Goal: Task Accomplishment & Management: Use online tool/utility

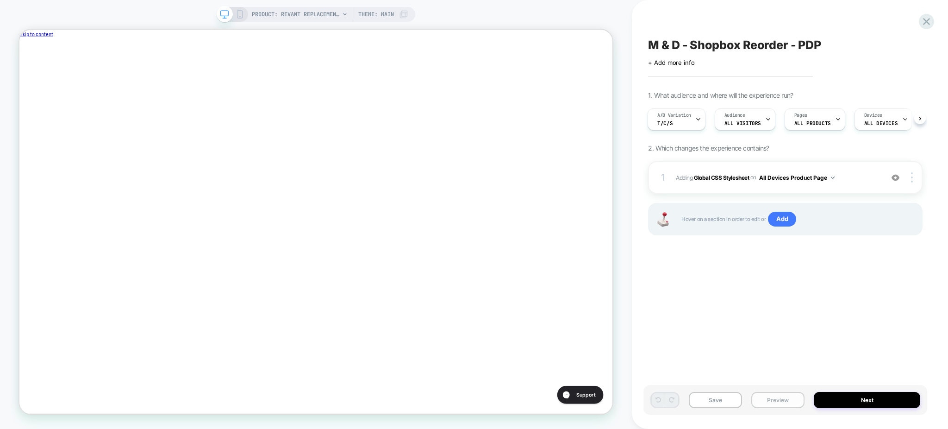
scroll to position [0, 1]
click at [768, 403] on button "Preview" at bounding box center [777, 400] width 53 height 16
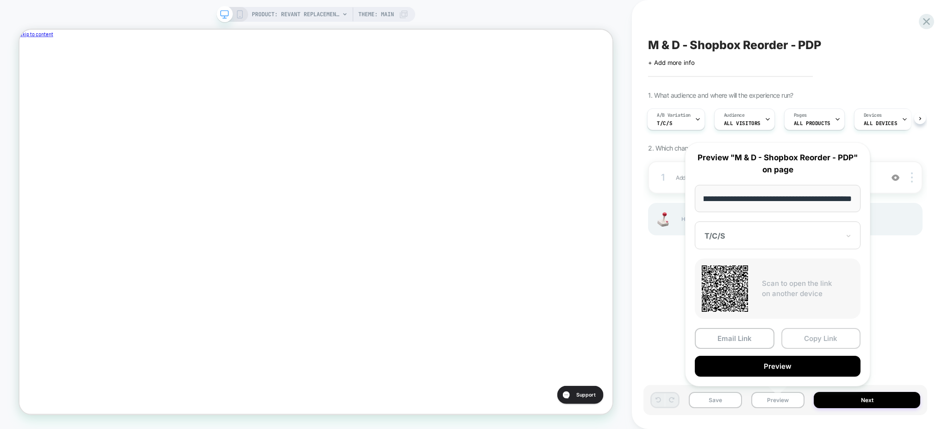
scroll to position [0, 0]
click at [800, 339] on button "Copy Link" at bounding box center [821, 338] width 80 height 21
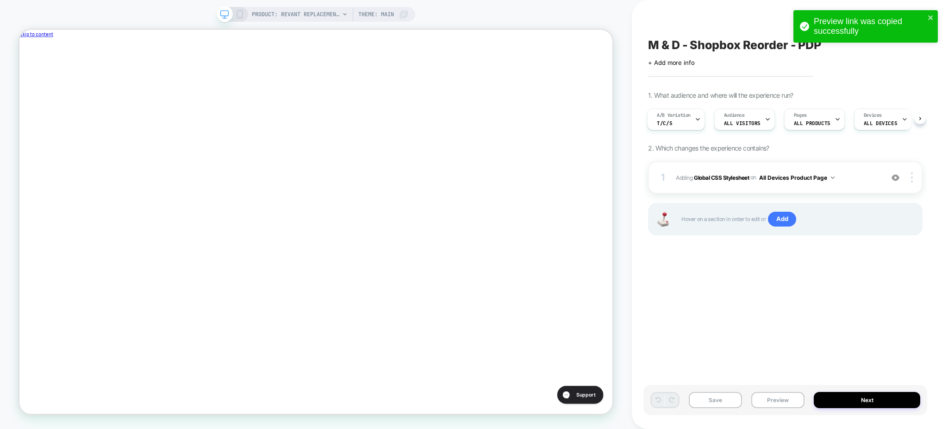
scroll to position [0, 311]
click at [773, 404] on button "Preview" at bounding box center [777, 400] width 53 height 16
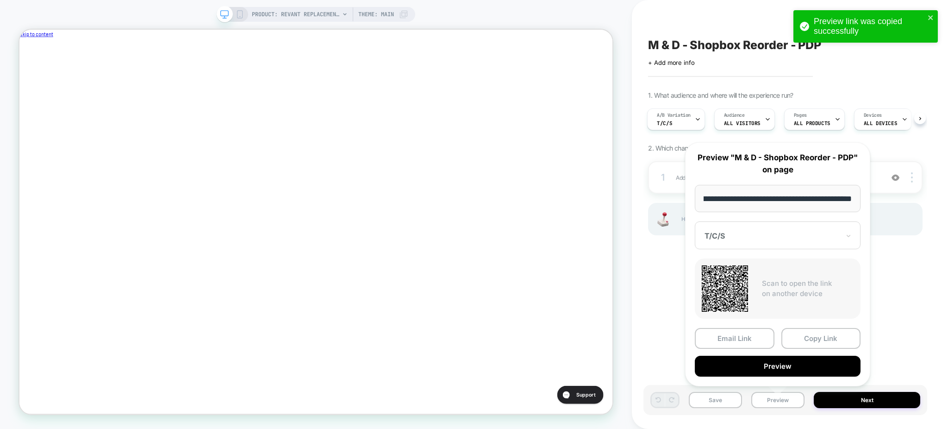
scroll to position [0, 0]
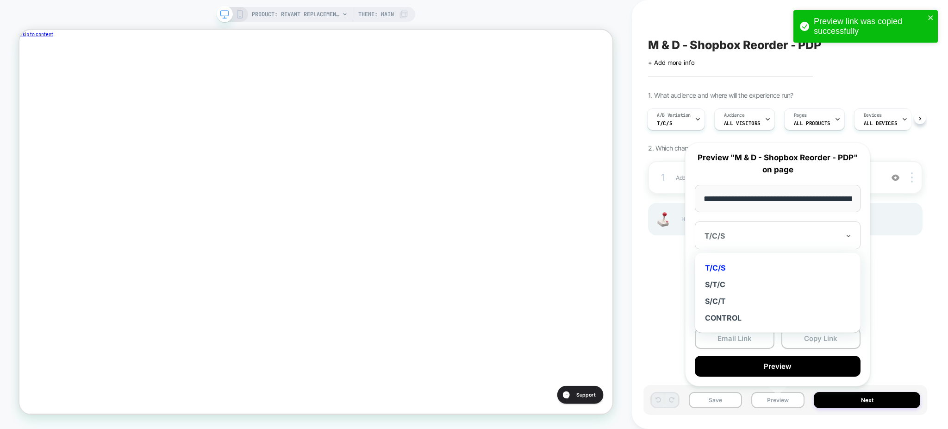
click at [770, 229] on div "T/C/S" at bounding box center [778, 235] width 166 height 28
click at [749, 280] on div "S/T/C" at bounding box center [777, 284] width 156 height 17
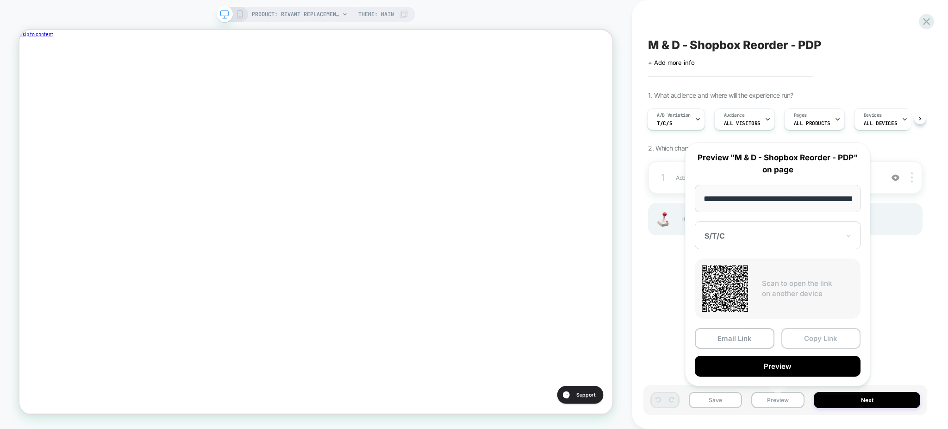
click at [821, 336] on button "Copy Link" at bounding box center [821, 338] width 80 height 21
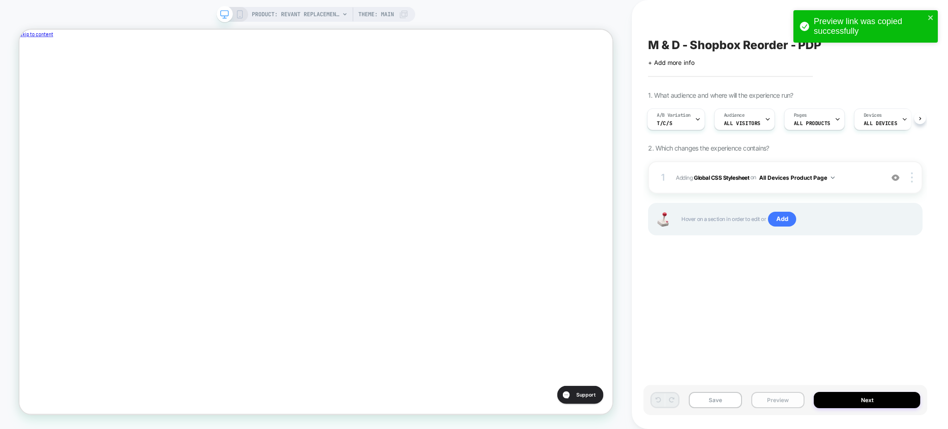
click at [775, 399] on button "Preview" at bounding box center [777, 400] width 53 height 16
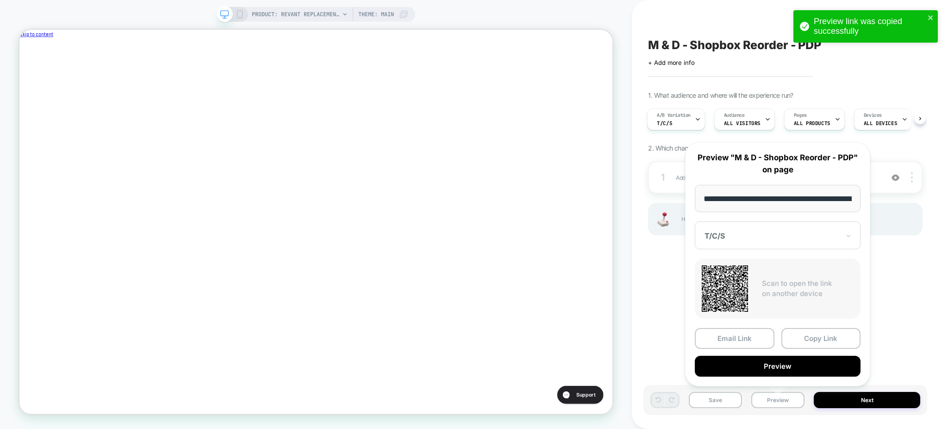
click at [766, 242] on div "T/C/S" at bounding box center [778, 235] width 166 height 28
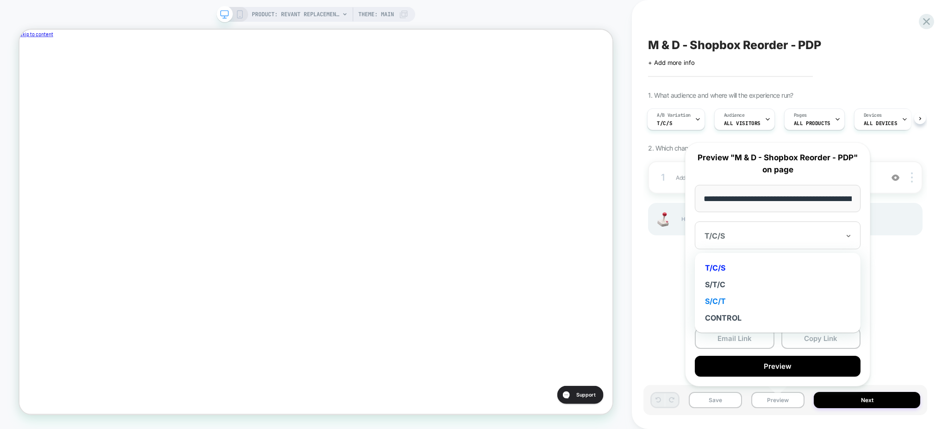
click at [755, 305] on div "S/C/T" at bounding box center [777, 301] width 156 height 17
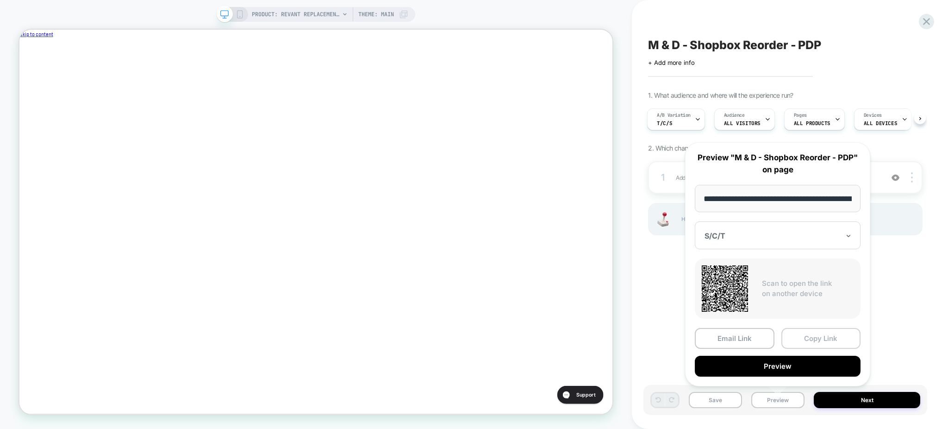
scroll to position [0, 311]
click at [817, 336] on button "Copy Link" at bounding box center [821, 338] width 80 height 21
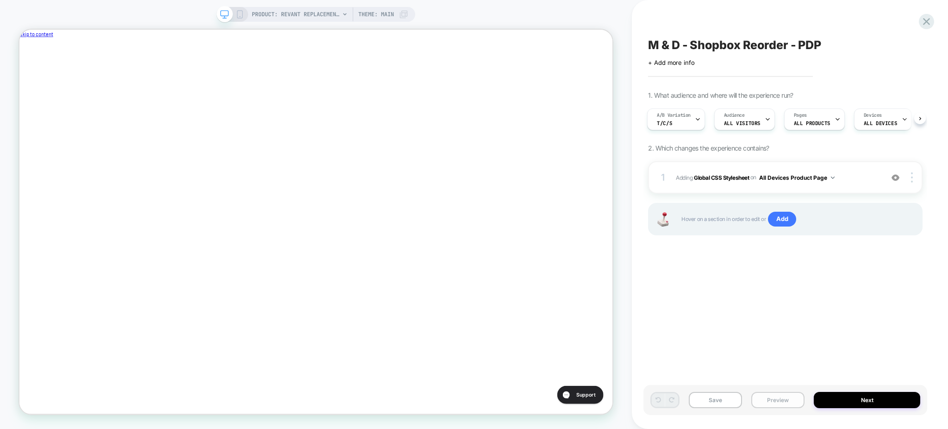
click at [780, 398] on button "Preview" at bounding box center [777, 400] width 53 height 16
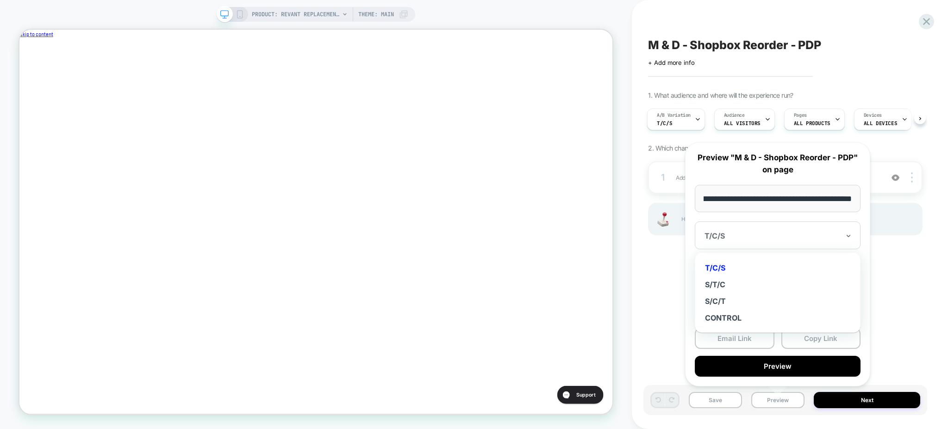
scroll to position [0, 0]
click at [759, 231] on div at bounding box center [771, 235] width 135 height 9
click at [732, 299] on div "S/C/T" at bounding box center [777, 301] width 156 height 17
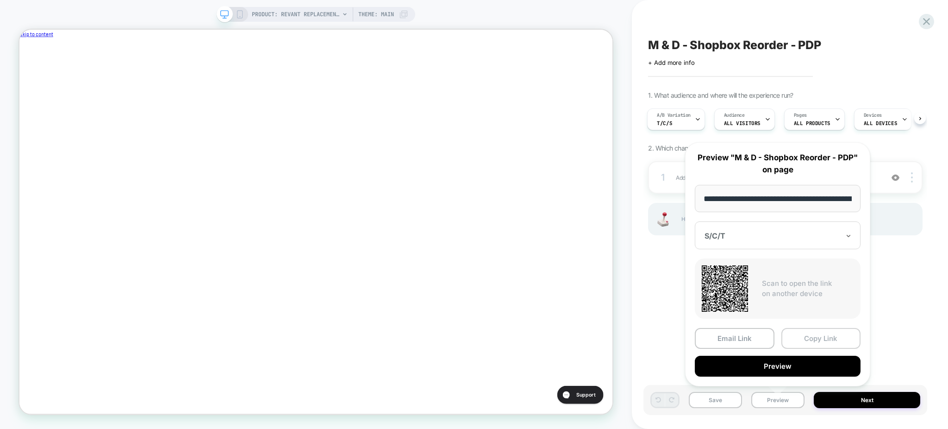
scroll to position [0, 311]
click at [817, 338] on button "Copy Link" at bounding box center [821, 338] width 80 height 21
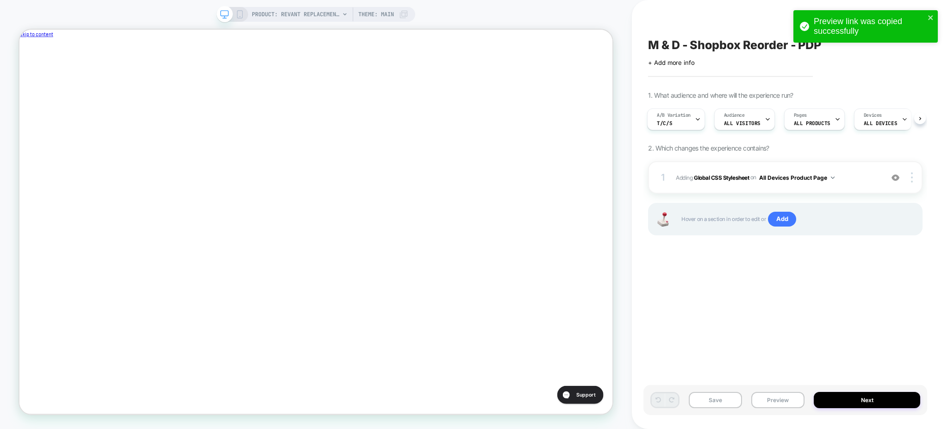
scroll to position [0, 0]
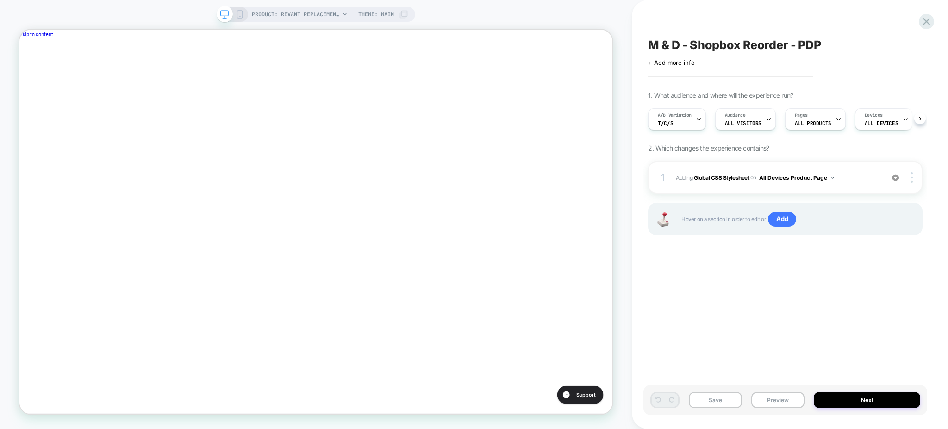
scroll to position [0, 0]
click at [843, 271] on div "M & D - Shopbox Reorder - PDP Click to edit experience details + Add more info …" at bounding box center [785, 214] width 284 height 410
click at [779, 393] on button "Preview" at bounding box center [777, 400] width 53 height 16
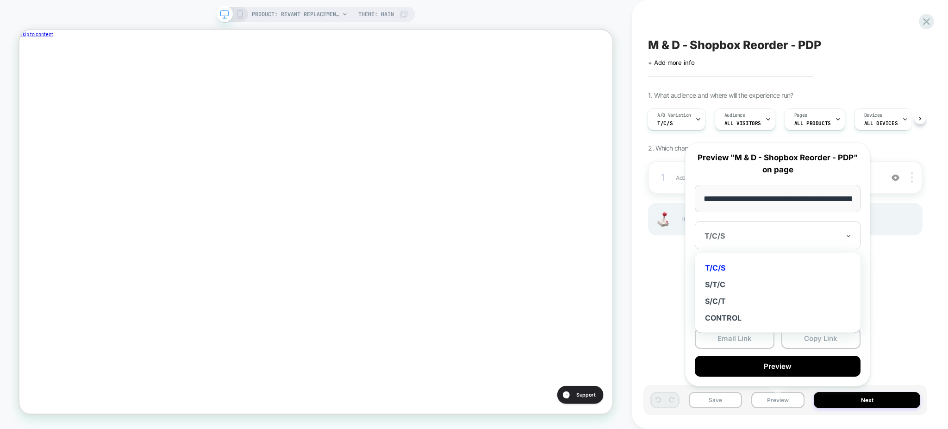
click at [781, 240] on div at bounding box center [771, 235] width 135 height 9
click at [752, 288] on div "S/T/C" at bounding box center [777, 284] width 156 height 17
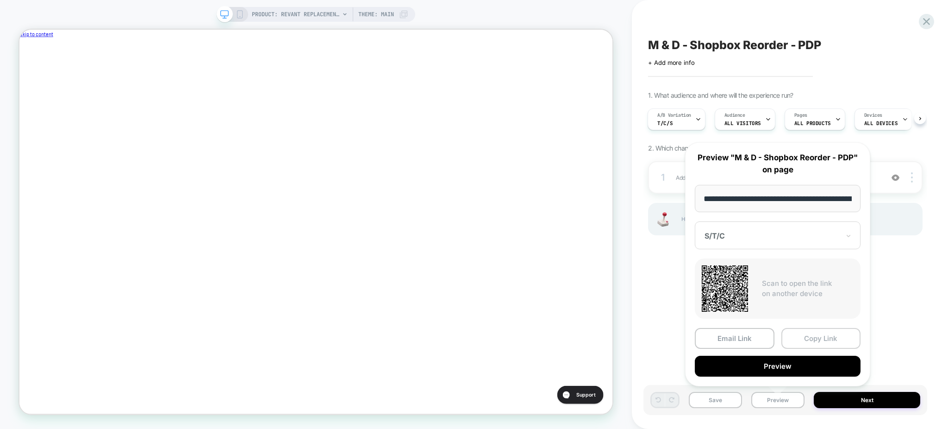
scroll to position [0, 0]
click at [812, 336] on button "Copy Link" at bounding box center [821, 338] width 80 height 21
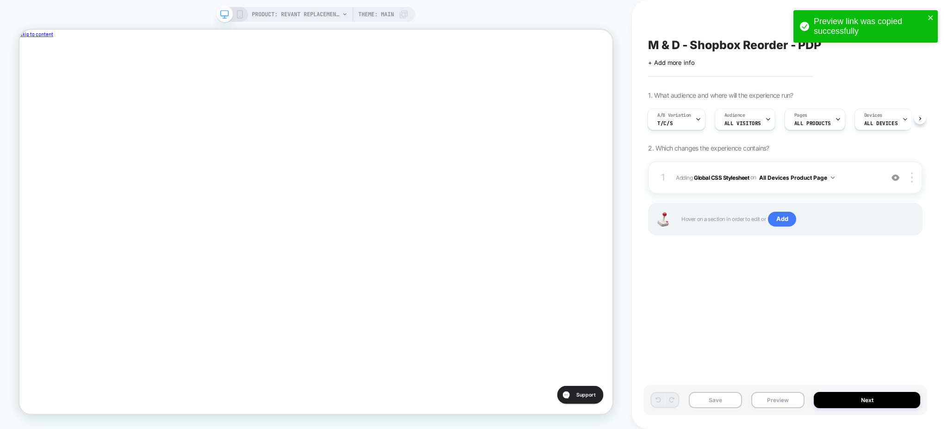
scroll to position [0, 311]
click at [767, 397] on button "Preview" at bounding box center [777, 400] width 53 height 16
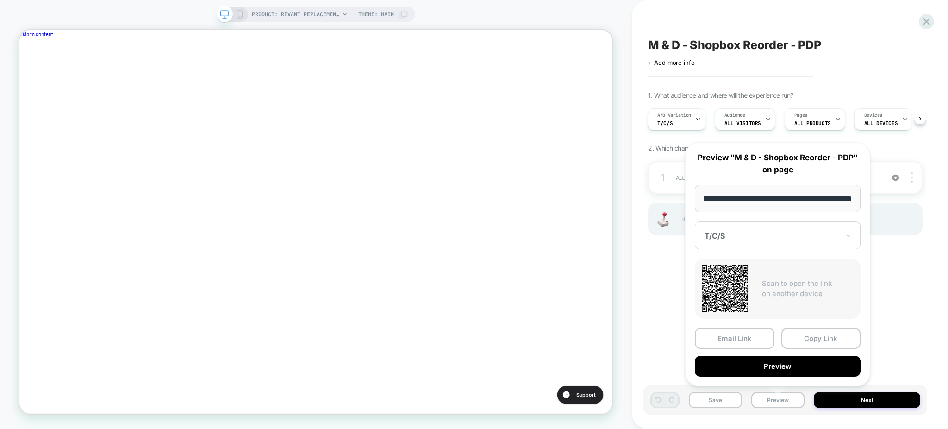
scroll to position [0, 0]
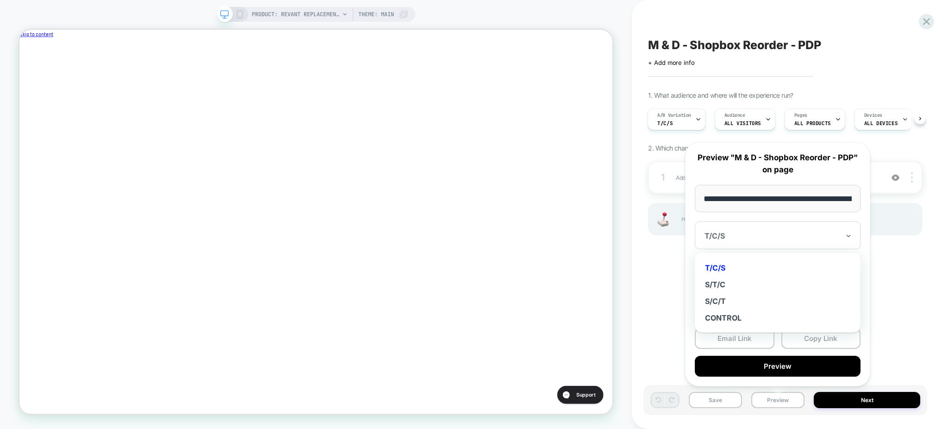
click at [766, 236] on div at bounding box center [771, 235] width 135 height 9
click at [742, 303] on div "S/C/T" at bounding box center [777, 301] width 156 height 17
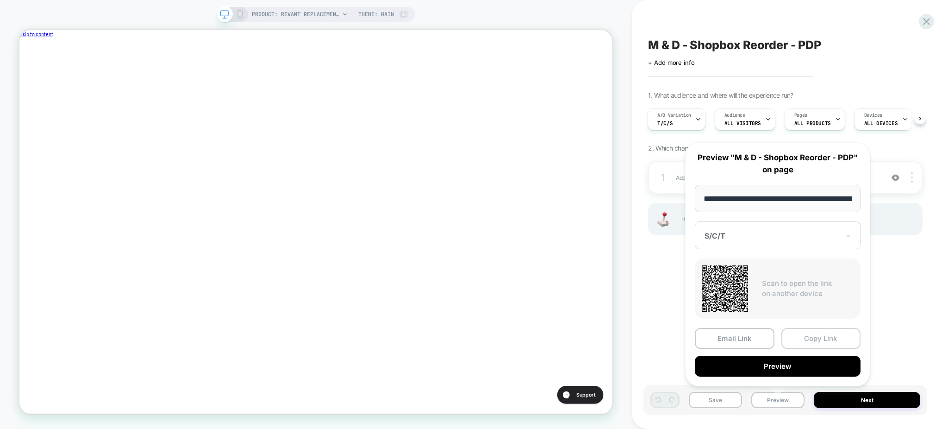
click at [811, 336] on button "Copy Link" at bounding box center [821, 338] width 80 height 21
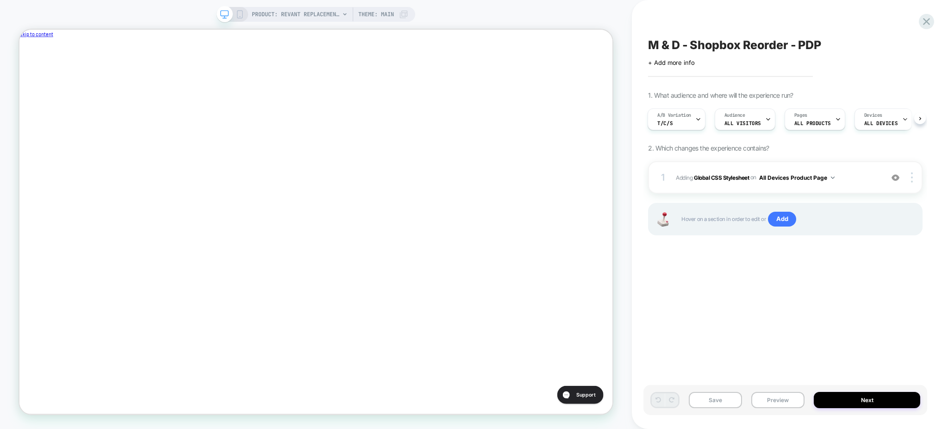
scroll to position [0, 311]
click at [778, 393] on button "Preview" at bounding box center [777, 400] width 53 height 16
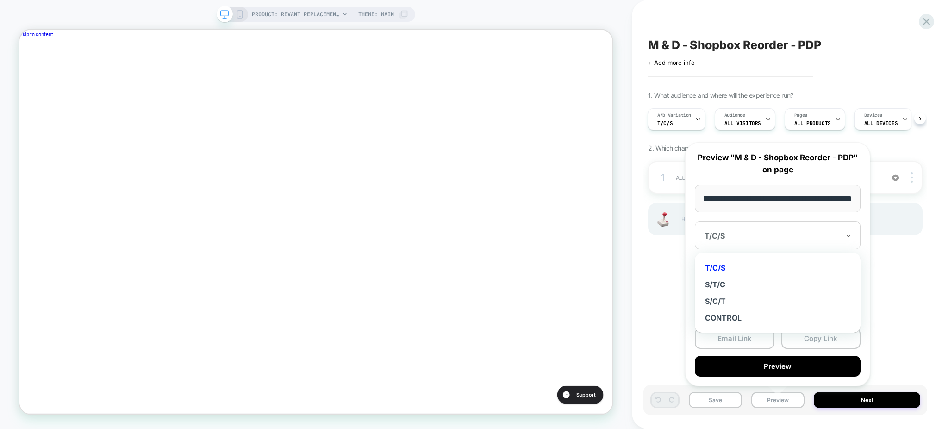
scroll to position [0, 0]
click at [749, 240] on div at bounding box center [771, 235] width 135 height 9
click at [723, 286] on div "S/T/C" at bounding box center [777, 284] width 156 height 17
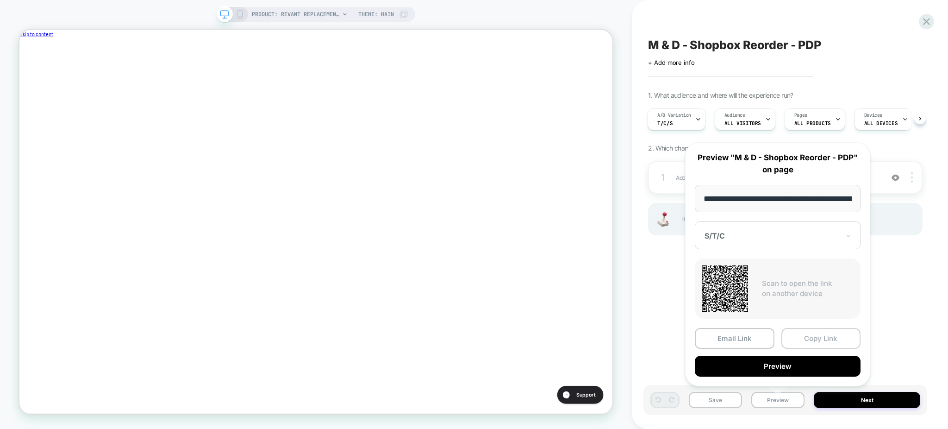
scroll to position [0, 311]
click at [806, 337] on button "Copy Link" at bounding box center [821, 338] width 80 height 21
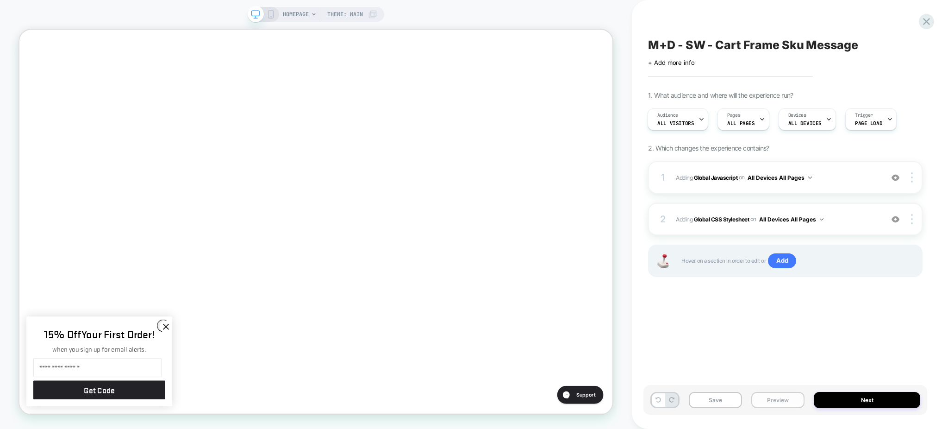
click at [767, 399] on button "Preview" at bounding box center [777, 400] width 53 height 16
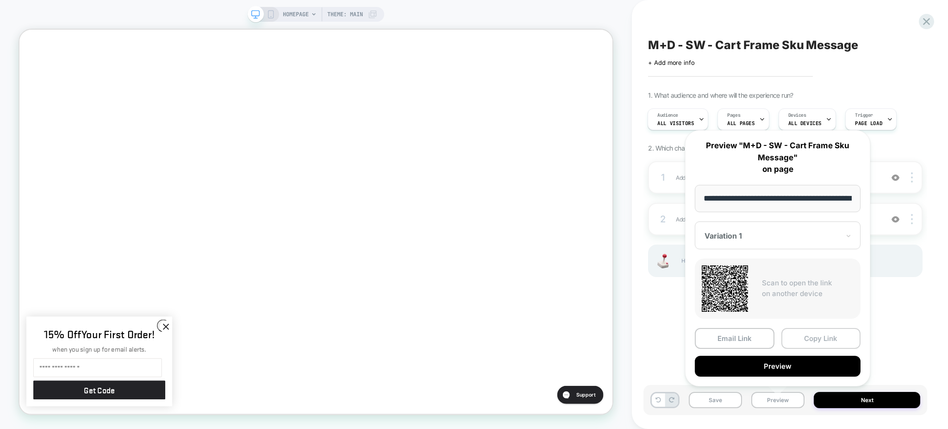
click at [788, 342] on button "Copy Link" at bounding box center [821, 338] width 80 height 21
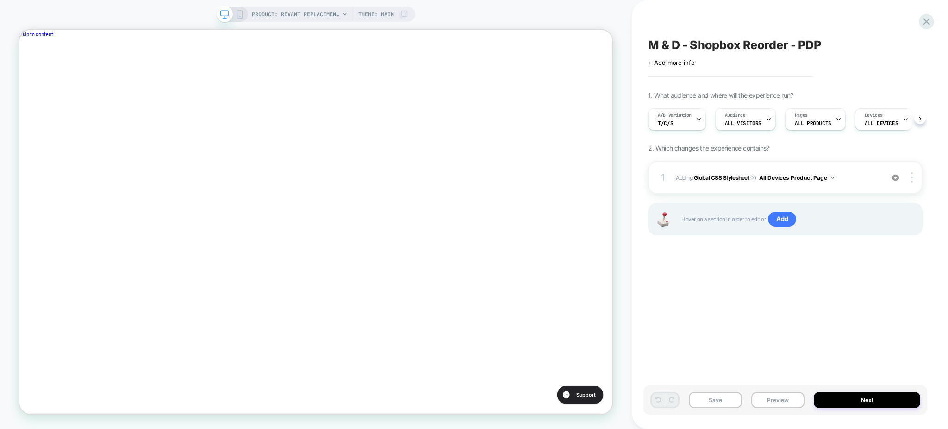
scroll to position [0, 0]
click at [765, 400] on button "Preview" at bounding box center [777, 400] width 53 height 16
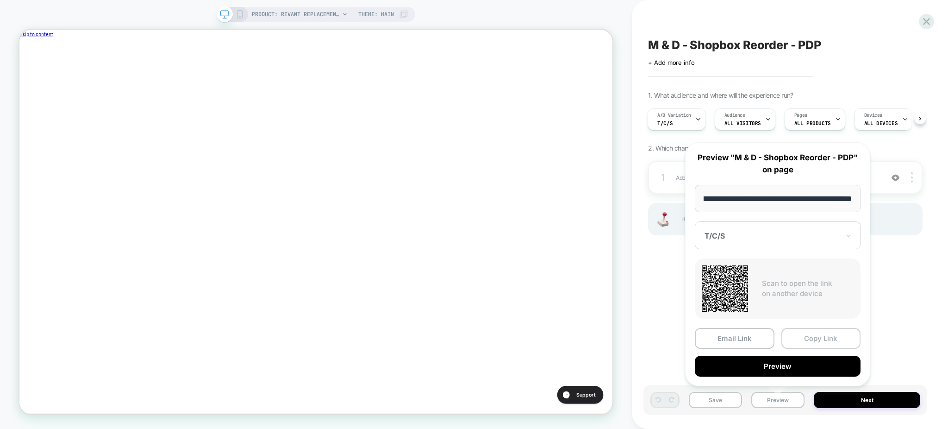
scroll to position [0, 0]
click at [803, 338] on button "Copy Link" at bounding box center [821, 338] width 80 height 21
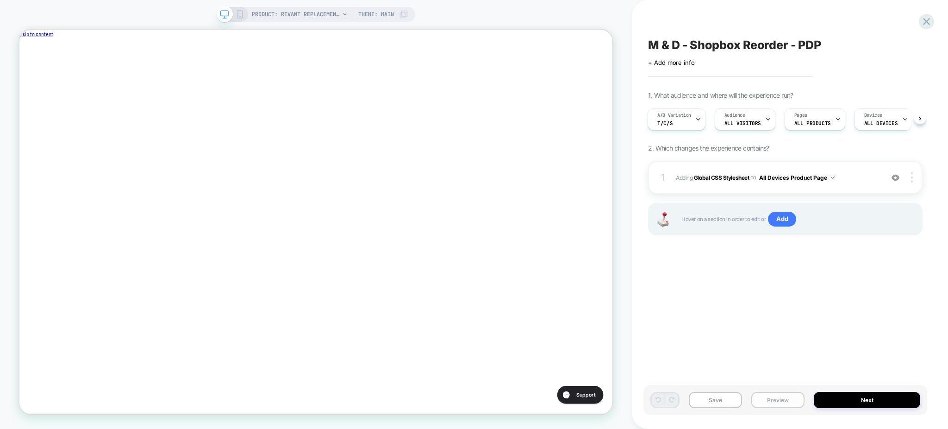
click at [778, 401] on button "Preview" at bounding box center [777, 400] width 53 height 16
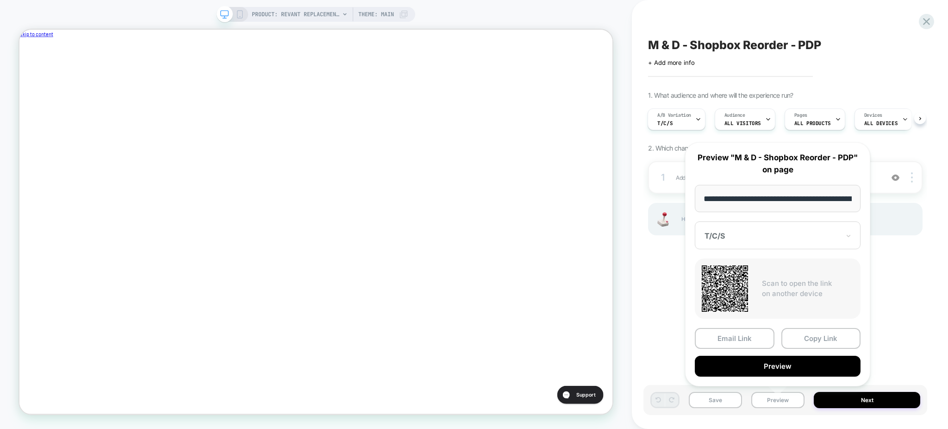
click at [769, 236] on div at bounding box center [771, 235] width 135 height 9
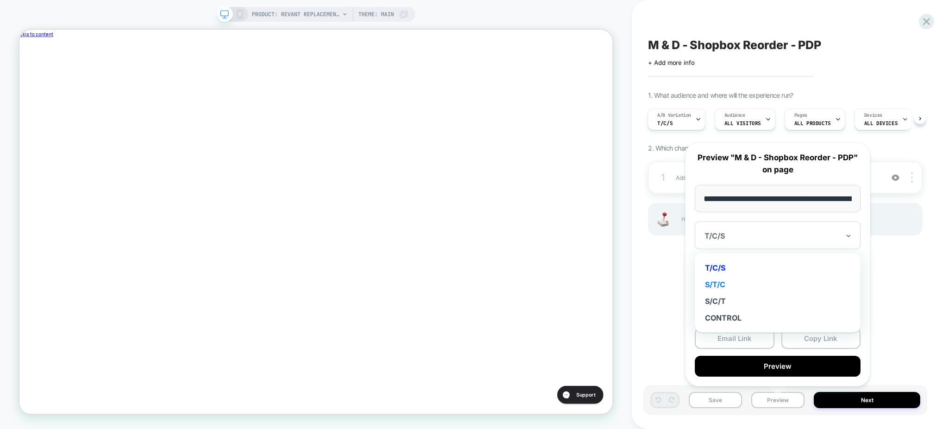
click at [751, 283] on div "S/T/C" at bounding box center [777, 284] width 156 height 17
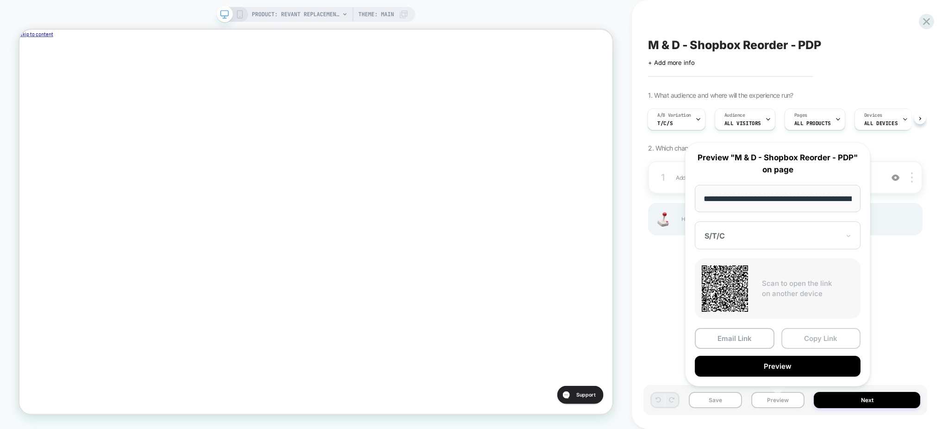
click at [834, 336] on button "Copy Link" at bounding box center [821, 338] width 80 height 21
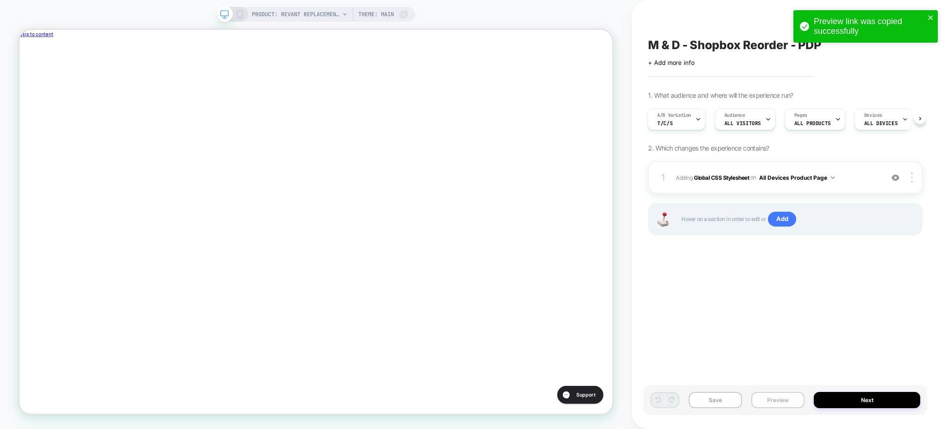
click at [774, 393] on button "Preview" at bounding box center [777, 400] width 53 height 16
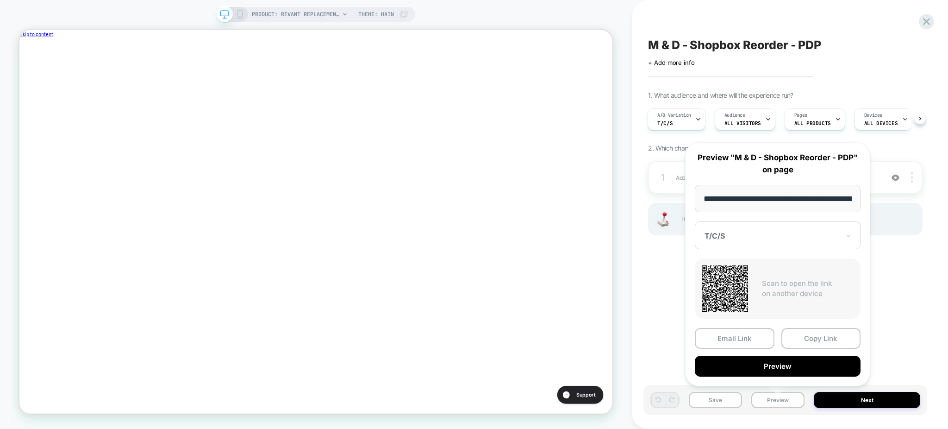
click at [776, 232] on div at bounding box center [771, 235] width 135 height 9
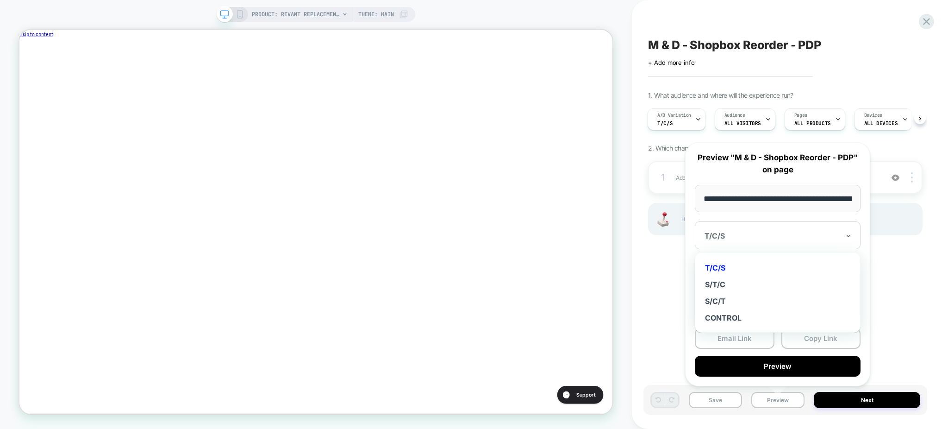
scroll to position [0, 311]
click at [746, 304] on div "S/C/T" at bounding box center [777, 301] width 156 height 17
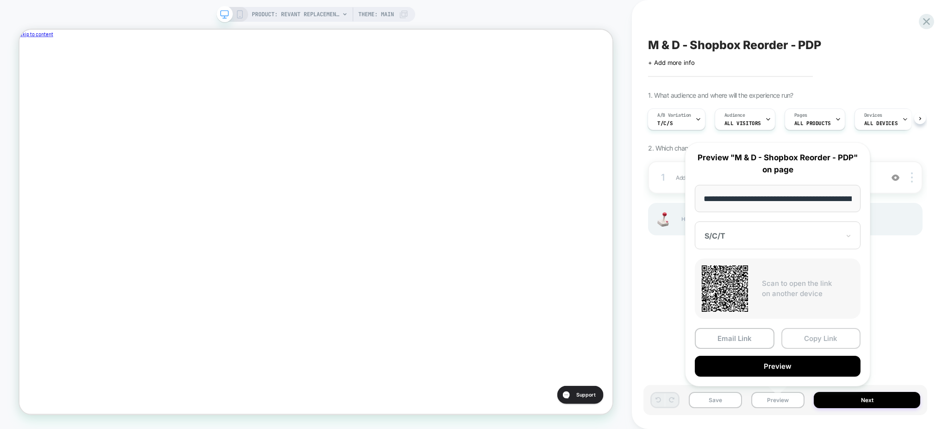
click at [816, 334] on button "Copy Link" at bounding box center [821, 338] width 80 height 21
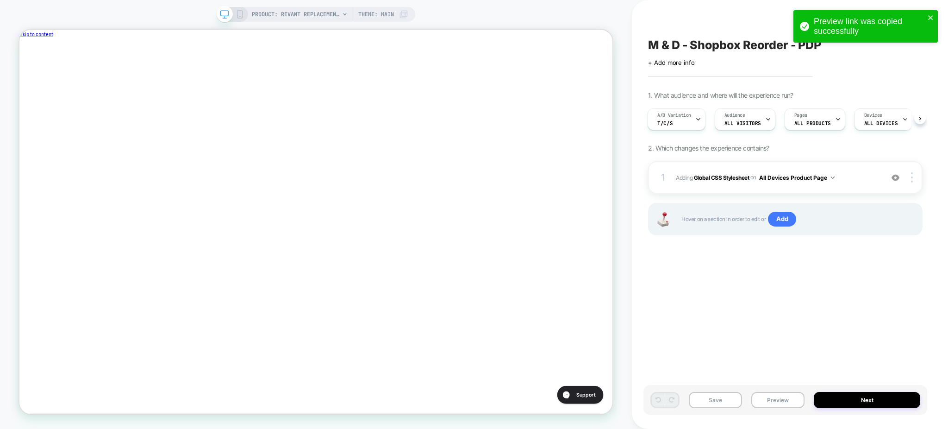
scroll to position [0, 0]
click at [772, 396] on button "Preview" at bounding box center [777, 400] width 53 height 16
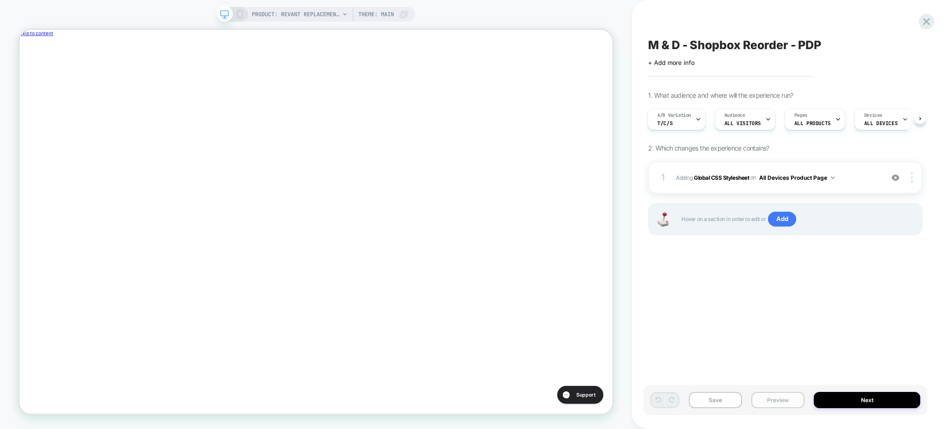
click at [780, 399] on button "Preview" at bounding box center [777, 400] width 53 height 16
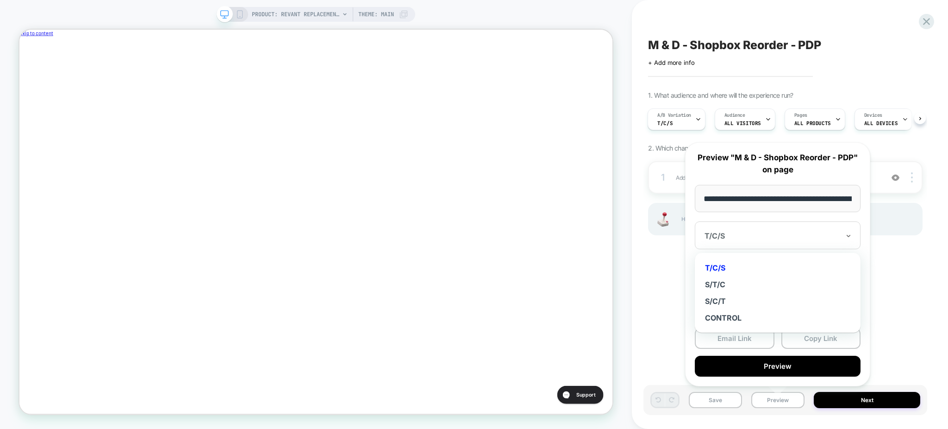
click at [785, 230] on div "T/C/S" at bounding box center [771, 235] width 137 height 11
click at [754, 280] on div "S/T/C" at bounding box center [777, 284] width 156 height 17
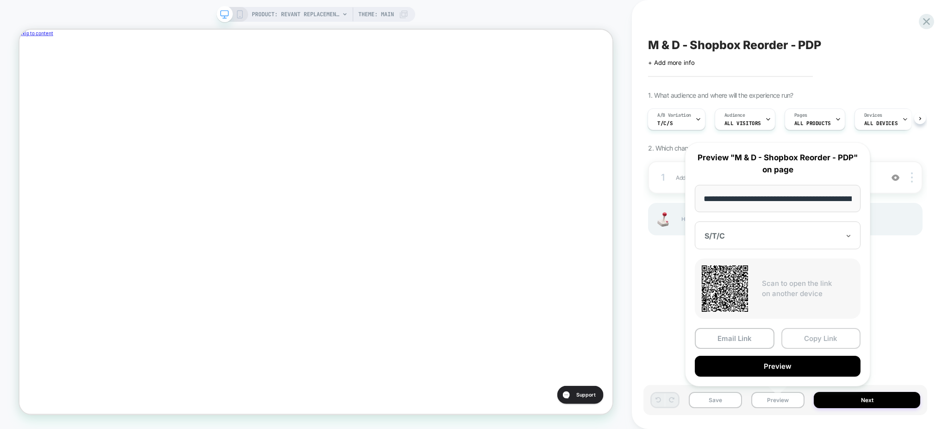
click at [802, 338] on button "Copy Link" at bounding box center [821, 338] width 80 height 21
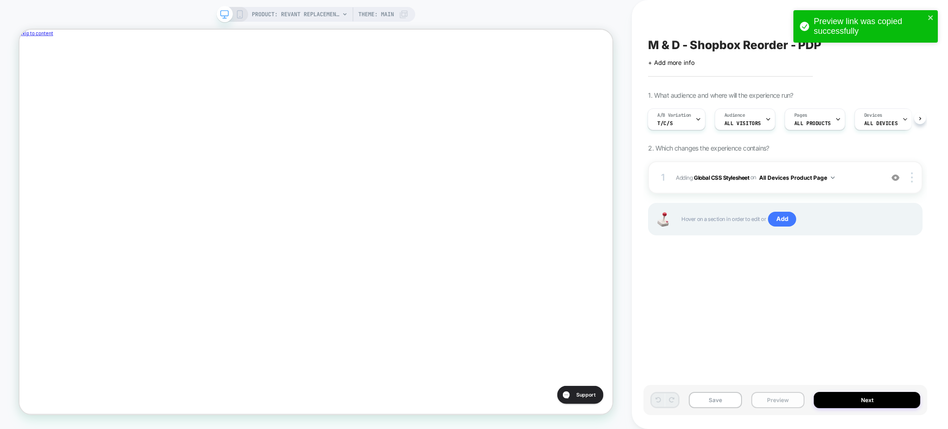
click at [790, 404] on button "Preview" at bounding box center [777, 400] width 53 height 16
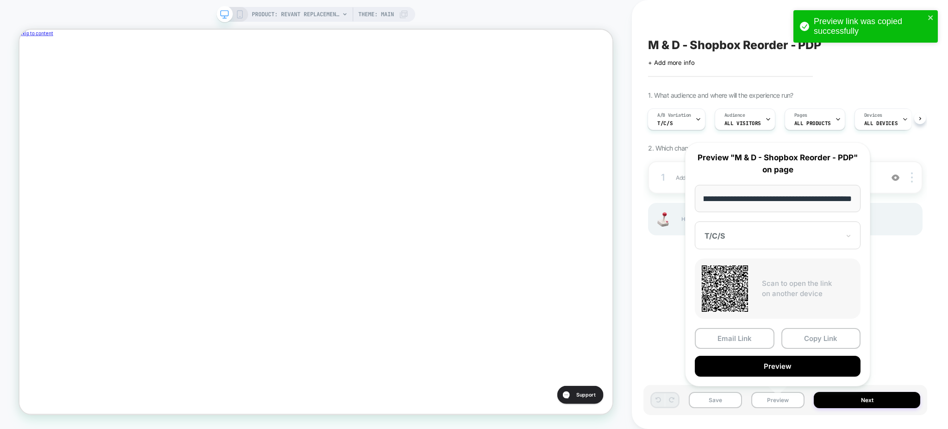
scroll to position [0, 0]
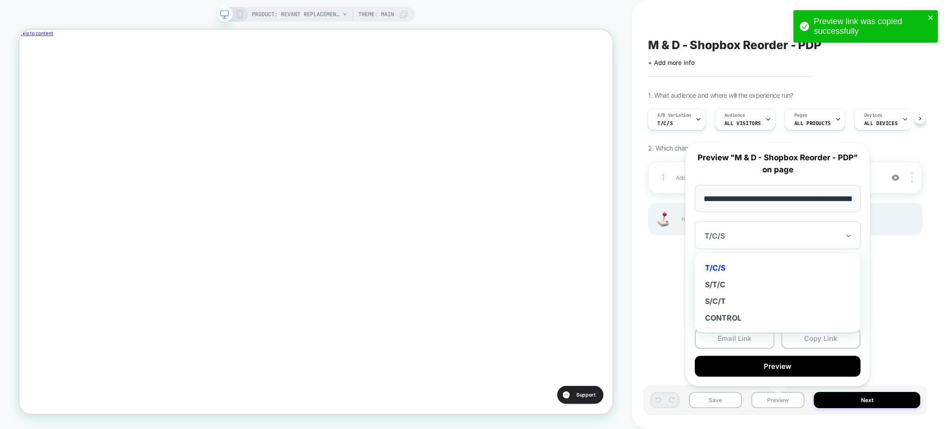
click at [774, 246] on div "T/C/S" at bounding box center [778, 235] width 166 height 28
click at [752, 301] on div "S/C/T" at bounding box center [777, 301] width 156 height 17
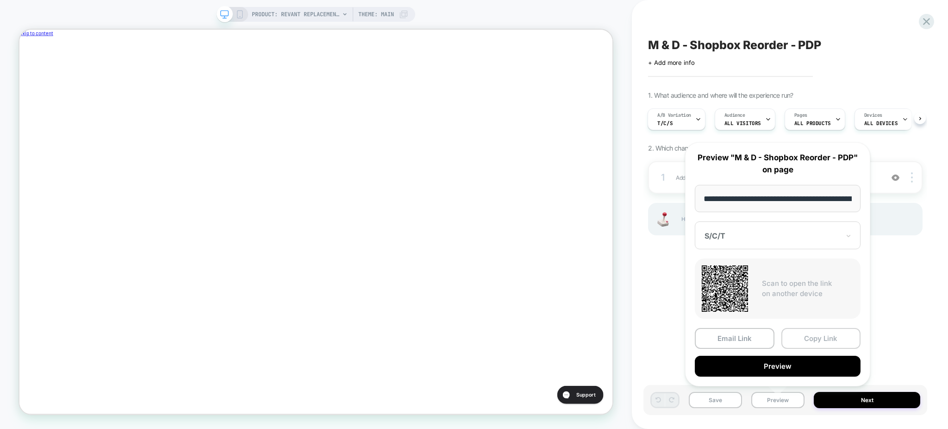
click at [816, 338] on button "Copy Link" at bounding box center [821, 338] width 80 height 21
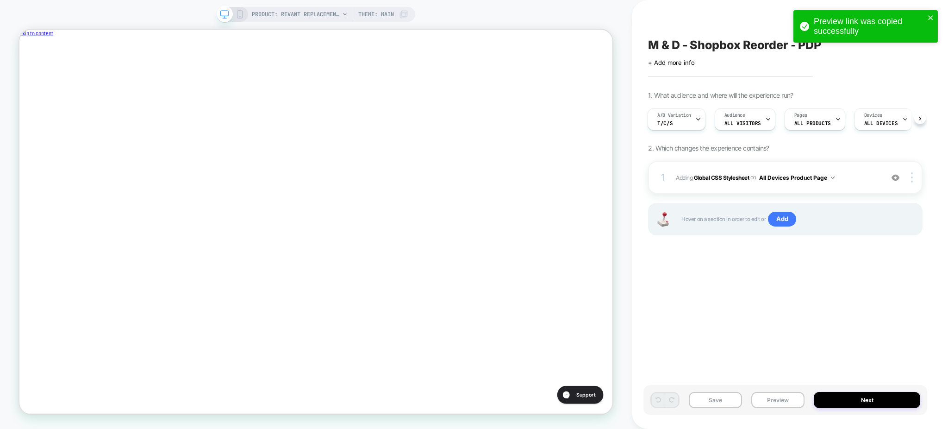
click at [668, 44] on span "M & D - Shopbox Reorder - PDP" at bounding box center [734, 45] width 173 height 14
click at [668, 44] on textarea "**********" at bounding box center [768, 45] width 240 height 14
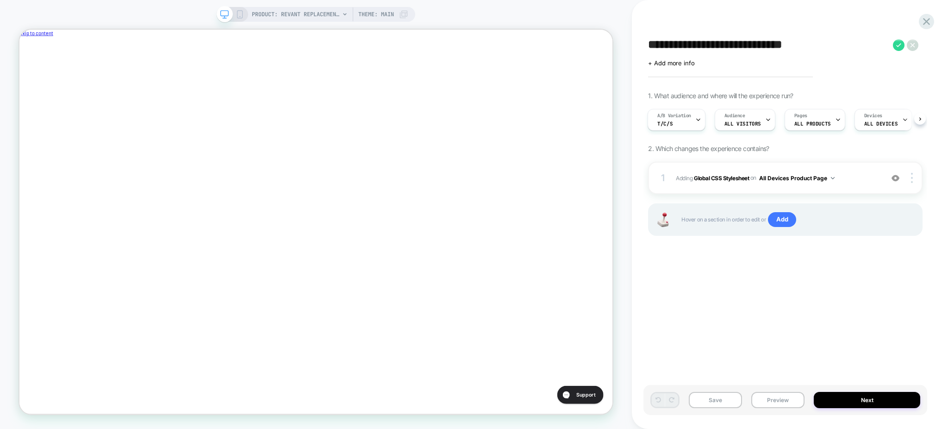
scroll to position [0, 311]
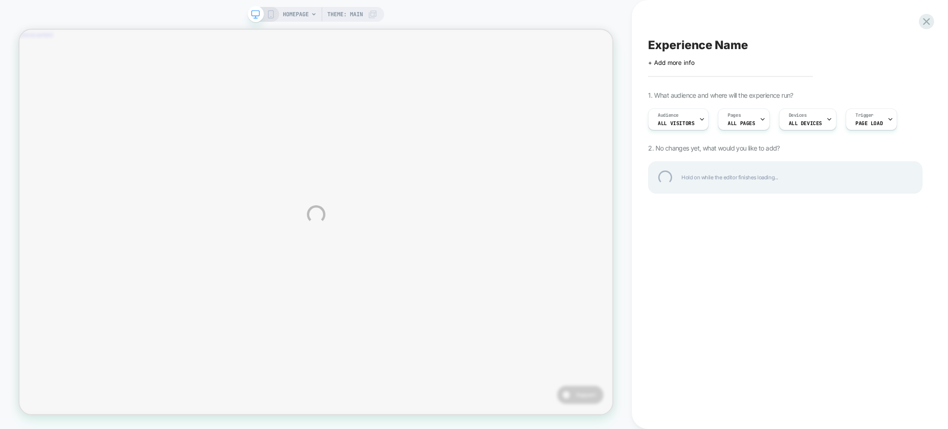
scroll to position [0, 311]
click at [926, 20] on div at bounding box center [926, 21] width 19 height 19
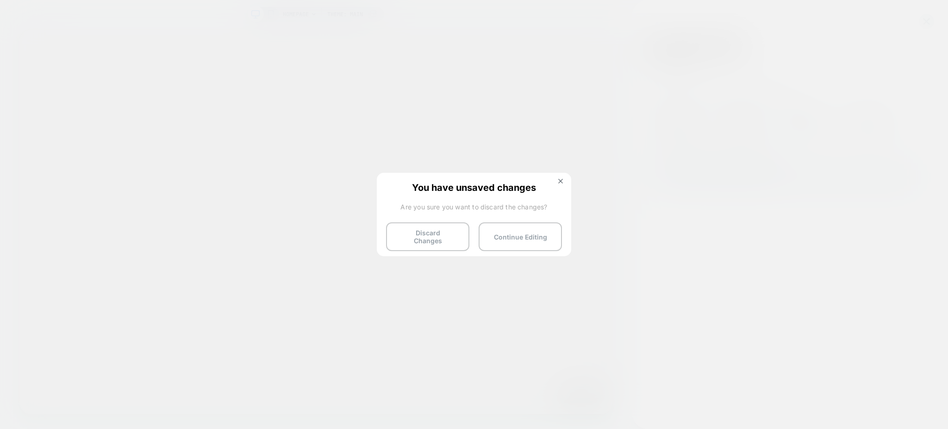
scroll to position [0, 0]
click at [428, 237] on button "Discard Changes" at bounding box center [427, 236] width 83 height 29
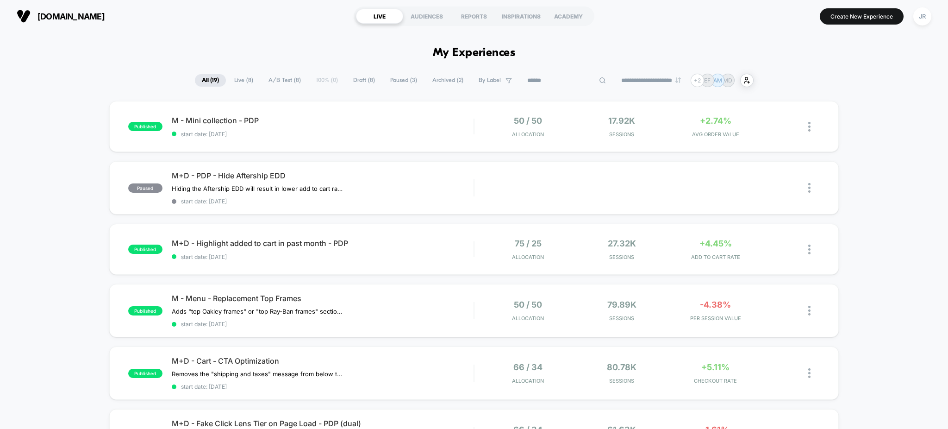
click at [541, 77] on input at bounding box center [566, 80] width 93 height 11
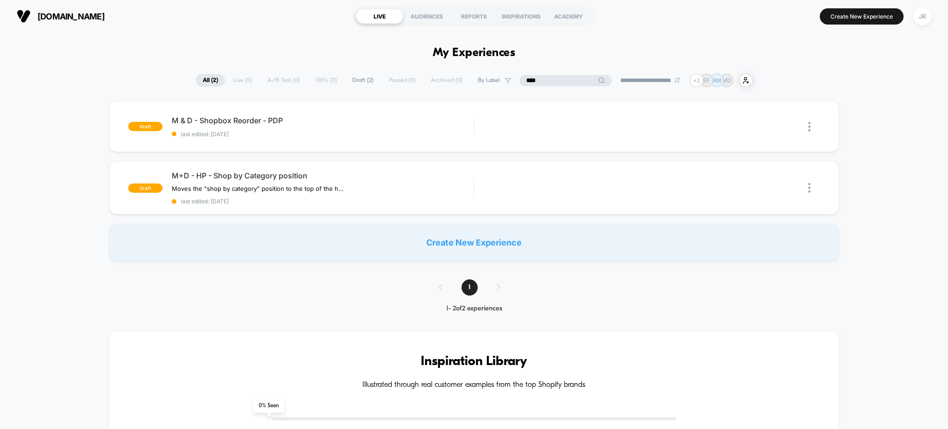
type input "****"
click at [697, 128] on icon at bounding box center [694, 126] width 6 height 5
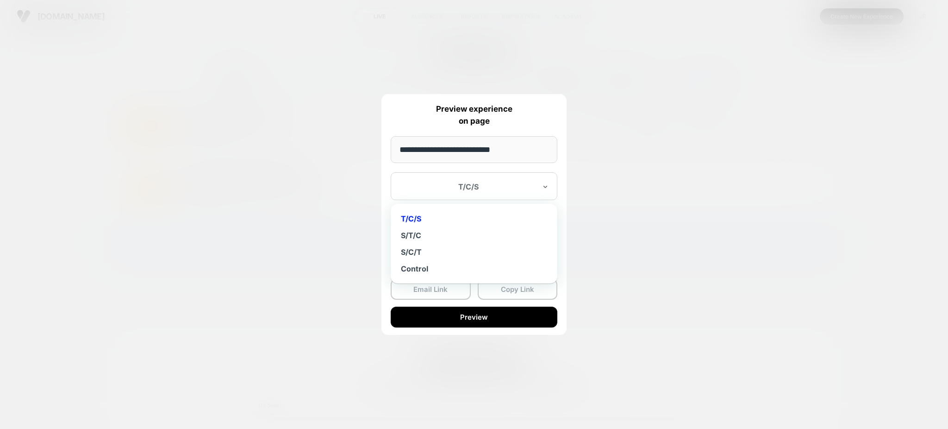
click at [469, 191] on div at bounding box center [468, 186] width 136 height 9
click at [443, 254] on div "S/C/T" at bounding box center [473, 251] width 157 height 17
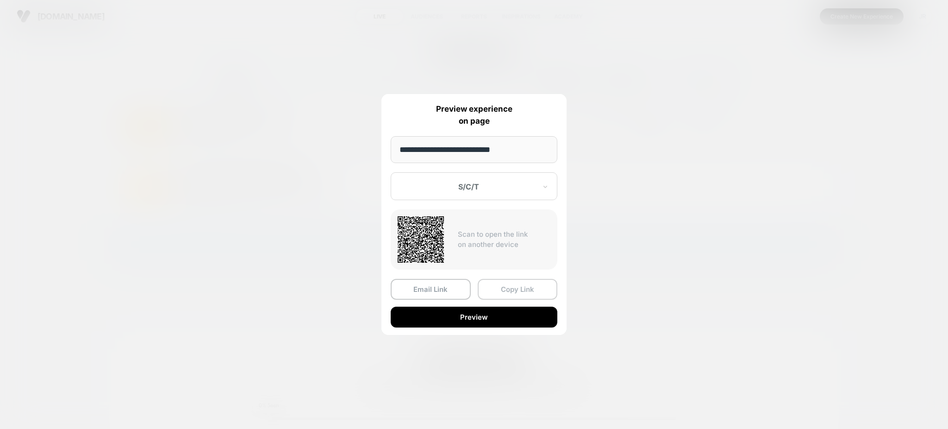
click at [518, 293] on button "Copy Link" at bounding box center [518, 289] width 80 height 21
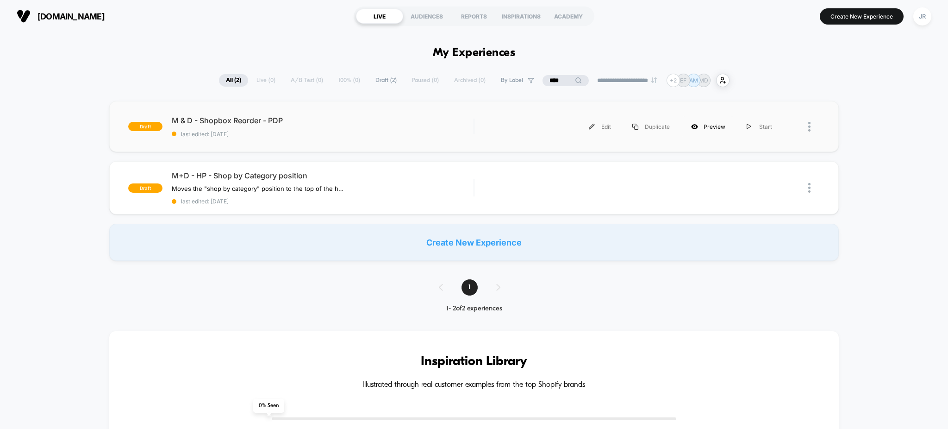
click at [701, 125] on div "Preview" at bounding box center [708, 126] width 56 height 21
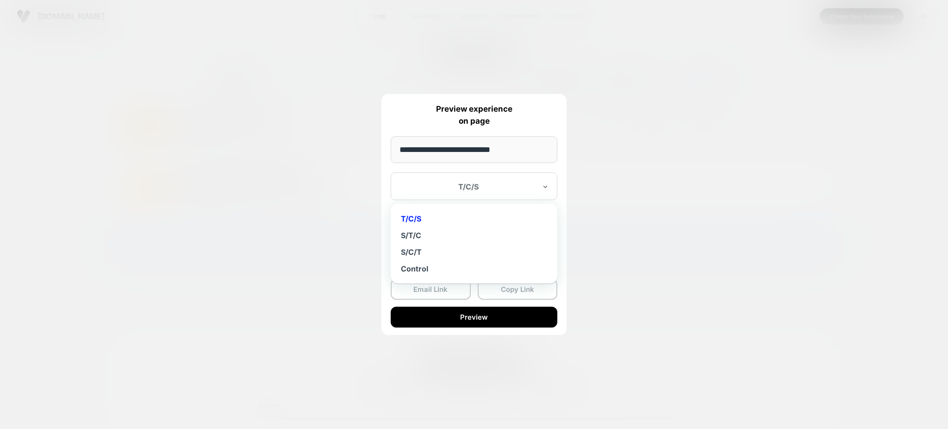
click at [504, 195] on div "T/C/S" at bounding box center [474, 186] width 167 height 28
click at [471, 236] on div "S/T/C" at bounding box center [473, 235] width 157 height 17
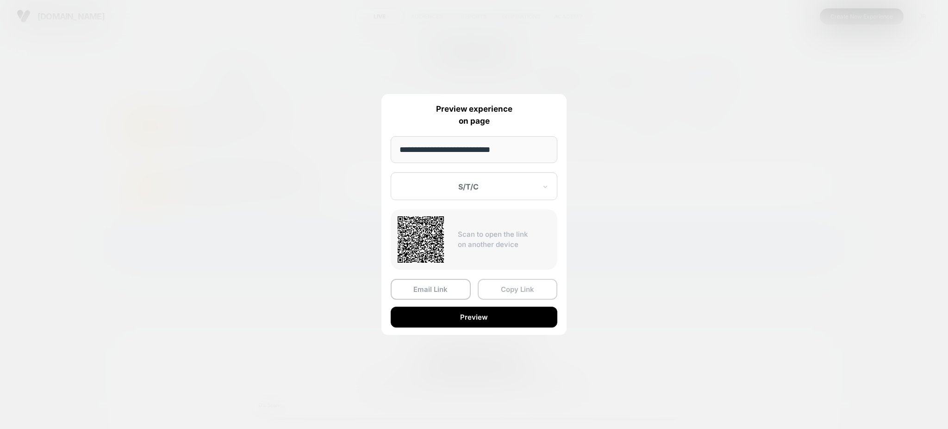
click at [506, 282] on button "Copy Link" at bounding box center [518, 289] width 80 height 21
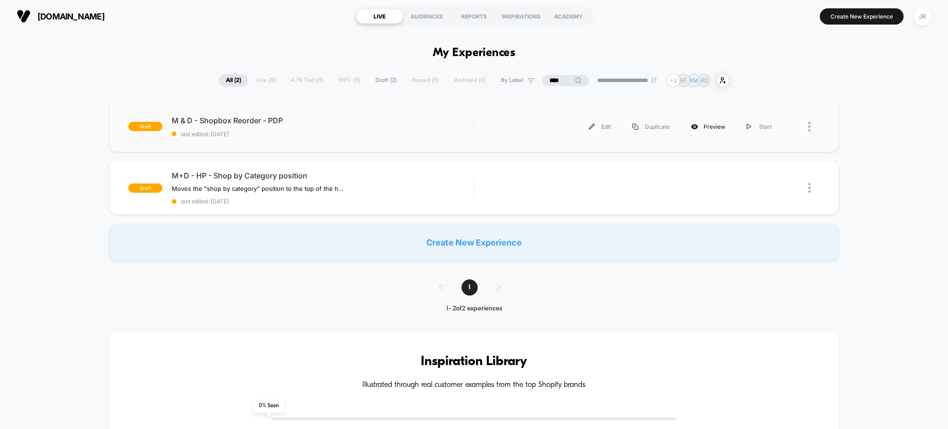
click at [698, 120] on div "Preview" at bounding box center [708, 126] width 56 height 21
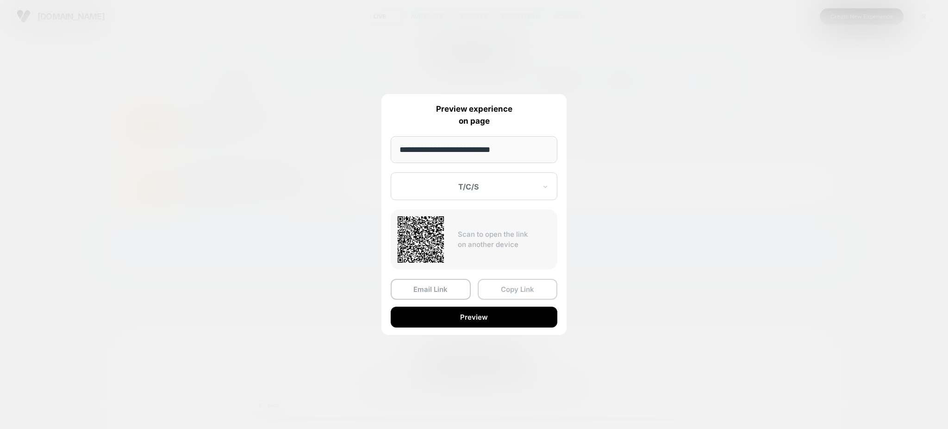
click at [492, 285] on button "Copy Link" at bounding box center [518, 289] width 80 height 21
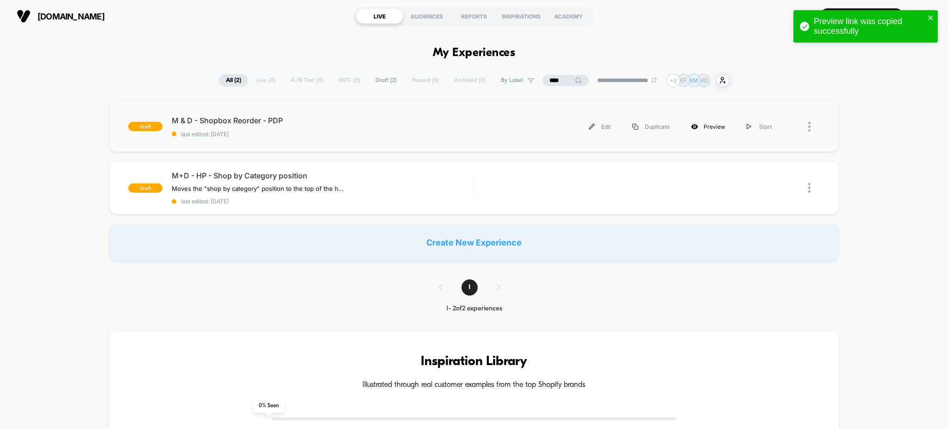
click at [699, 124] on div "Preview" at bounding box center [708, 126] width 56 height 21
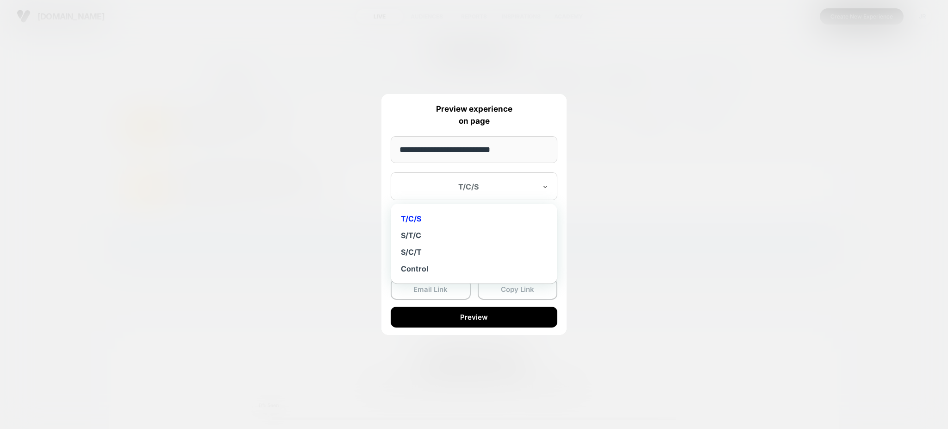
click at [524, 194] on div "T/C/S" at bounding box center [474, 186] width 167 height 28
click at [490, 232] on div "S/T/C" at bounding box center [473, 235] width 157 height 17
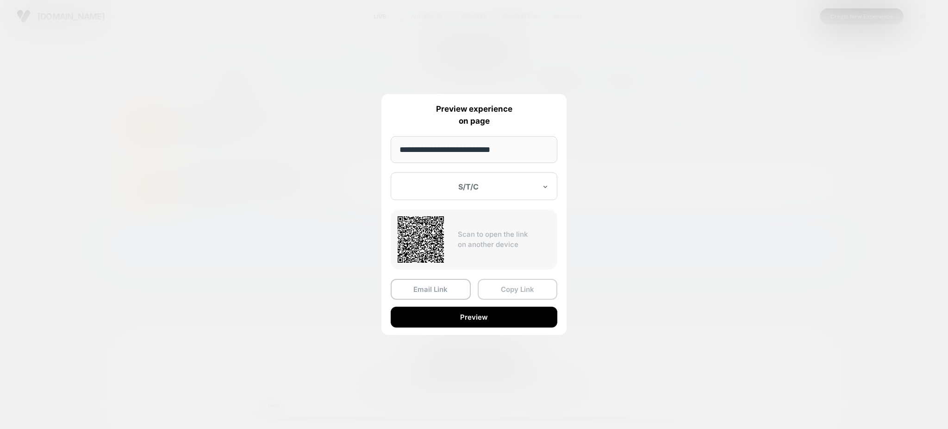
click at [505, 284] on button "Copy Link" at bounding box center [518, 289] width 80 height 21
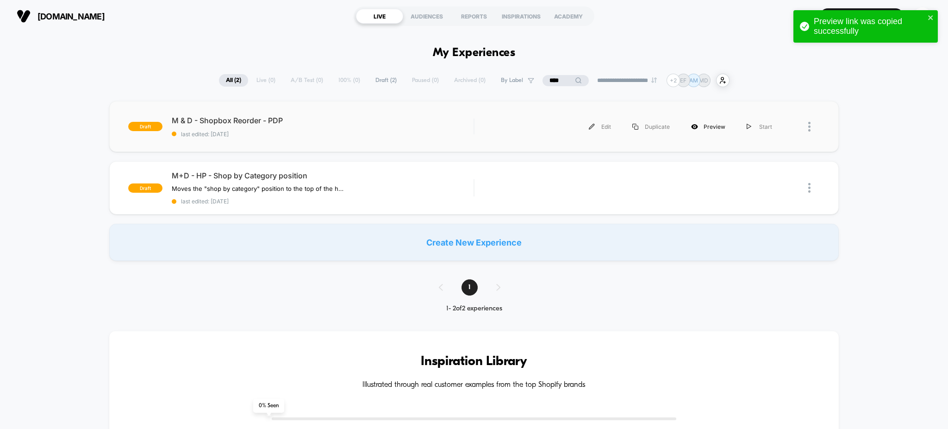
click at [694, 124] on icon at bounding box center [694, 126] width 7 height 7
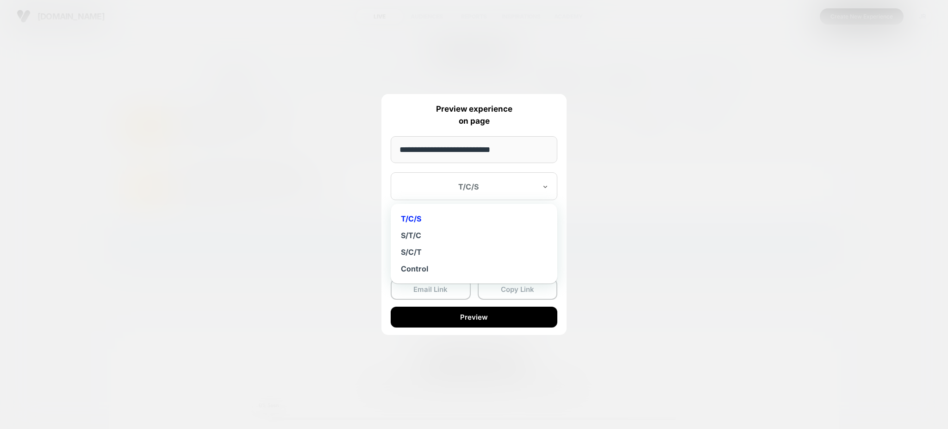
click at [525, 193] on div "T/C/S" at bounding box center [474, 186] width 167 height 28
click at [460, 249] on div "S/C/T" at bounding box center [473, 251] width 157 height 17
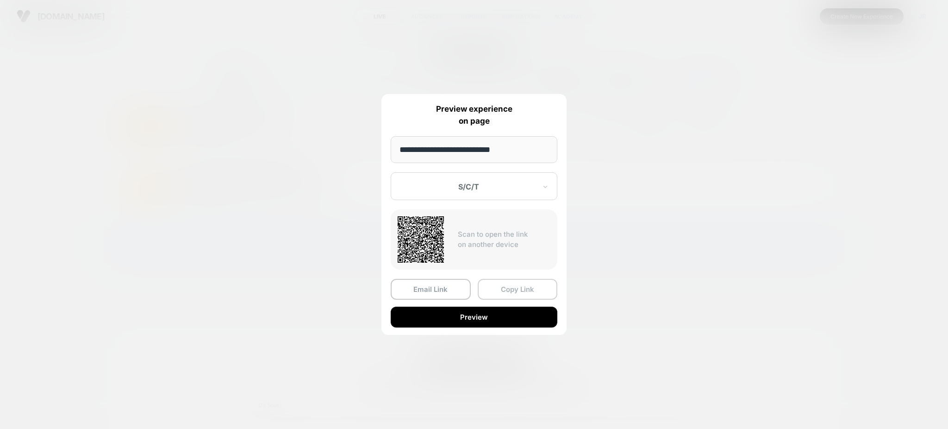
click at [516, 291] on button "Copy Link" at bounding box center [518, 289] width 80 height 21
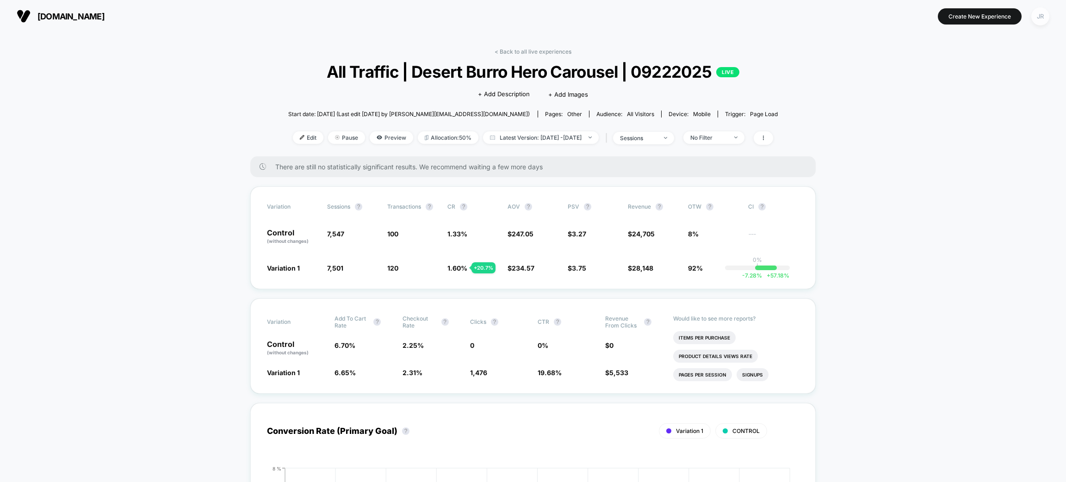
click at [1041, 19] on div "JR" at bounding box center [1041, 16] width 18 height 18
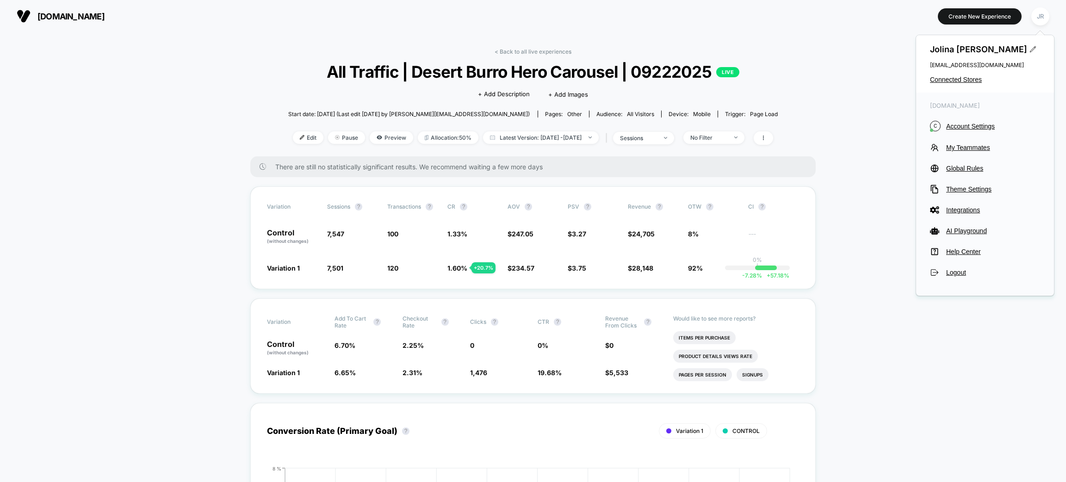
click at [971, 120] on div "[DOMAIN_NAME] C Account Settings My Teammates Global Rules Theme Settings Integ…" at bounding box center [985, 190] width 138 height 194
click at [970, 123] on span "Account Settings" at bounding box center [993, 126] width 94 height 7
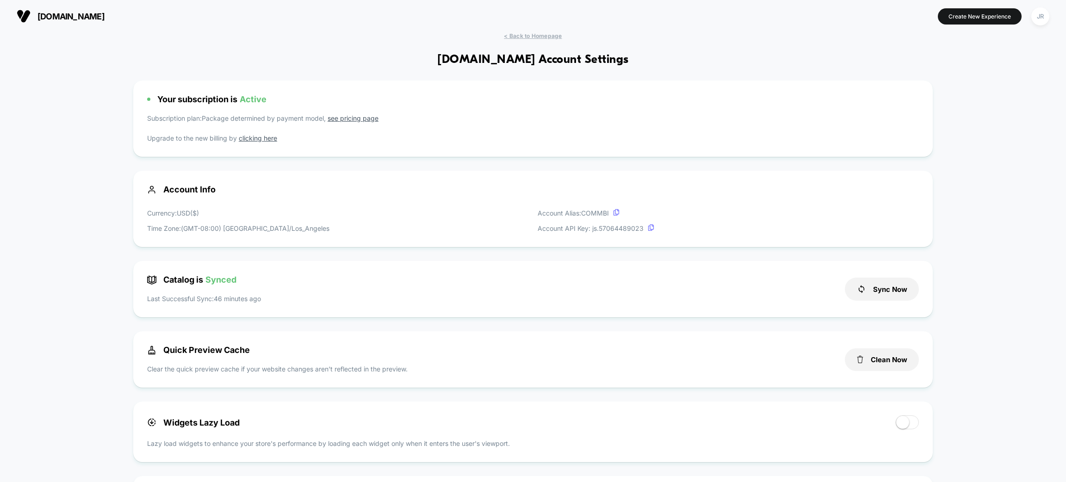
click at [90, 17] on section "[DOMAIN_NAME]" at bounding box center [185, 16] width 342 height 23
copy span "[DOMAIN_NAME]"
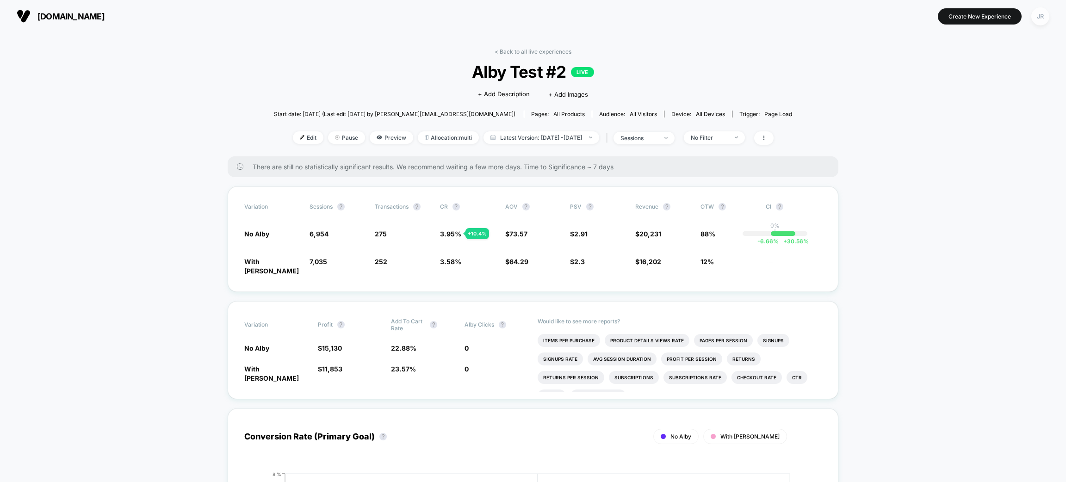
click at [1036, 21] on div "JR" at bounding box center [1041, 16] width 18 height 18
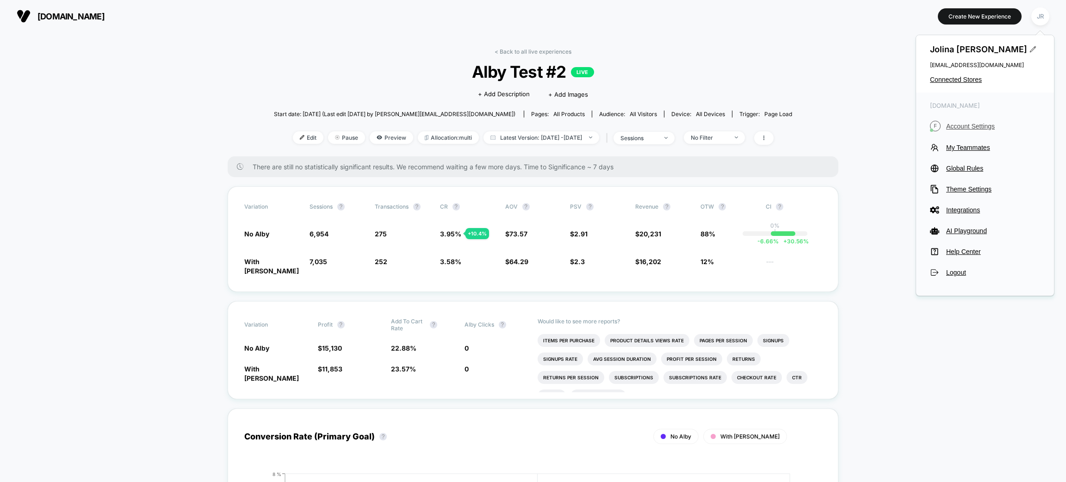
click at [988, 123] on span "Account Settings" at bounding box center [993, 126] width 94 height 7
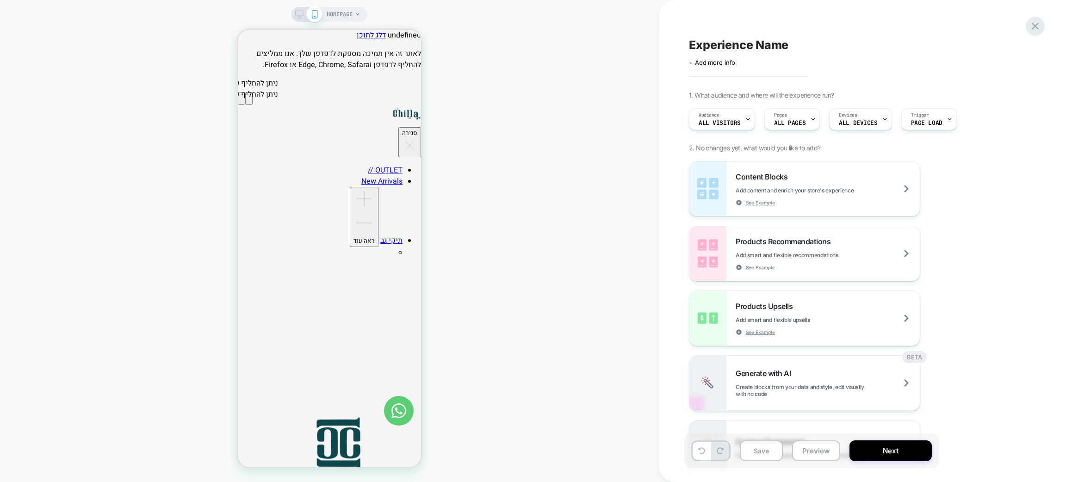
click at [1031, 26] on icon at bounding box center [1035, 26] width 12 height 12
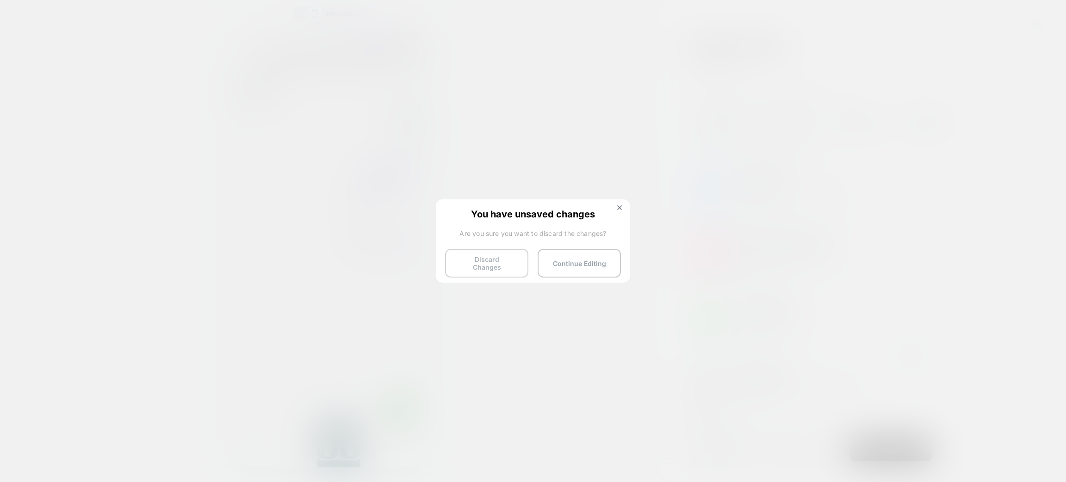
click at [513, 263] on button "Discard Changes" at bounding box center [486, 263] width 83 height 29
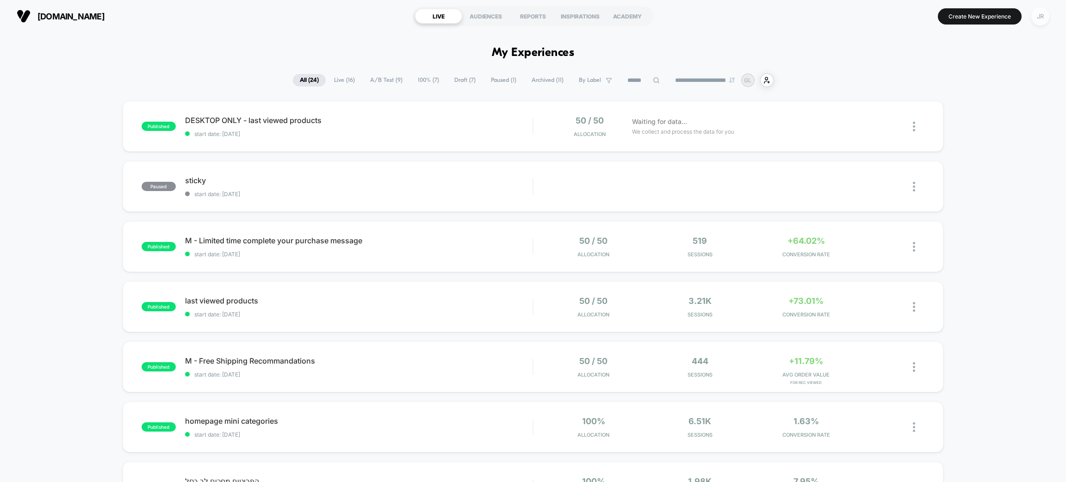
click at [1034, 13] on div "JR" at bounding box center [1041, 16] width 18 height 18
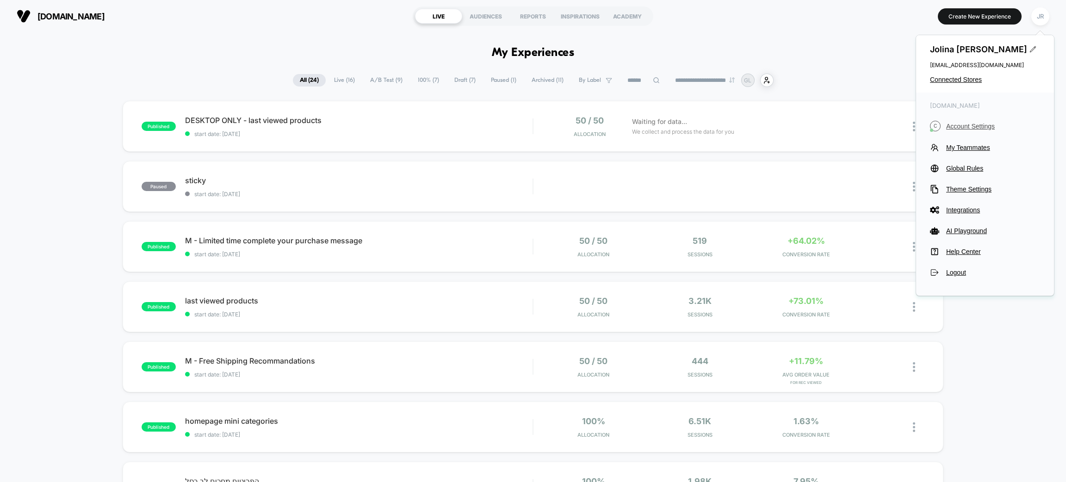
click at [989, 124] on span "Account Settings" at bounding box center [993, 126] width 94 height 7
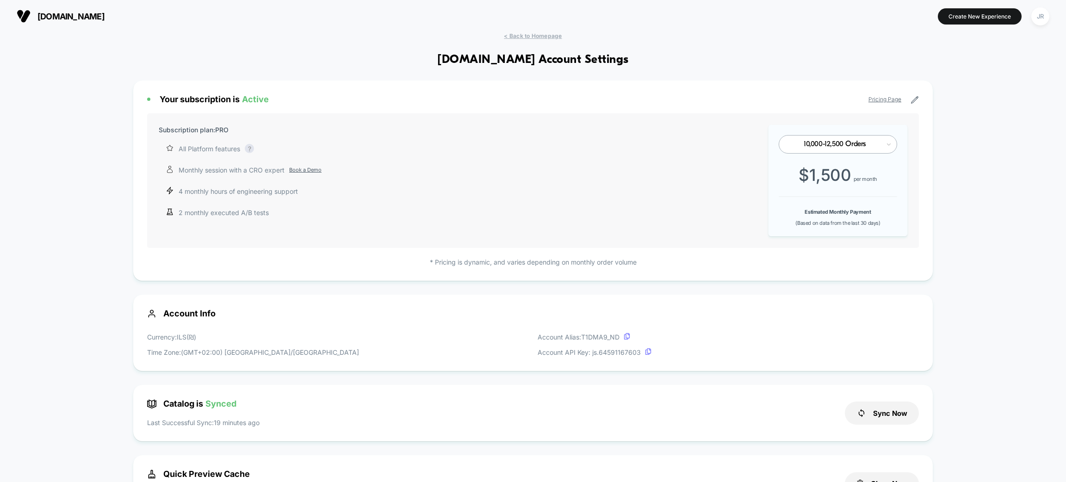
click at [877, 99] on link "Pricing Page" at bounding box center [885, 99] width 33 height 7
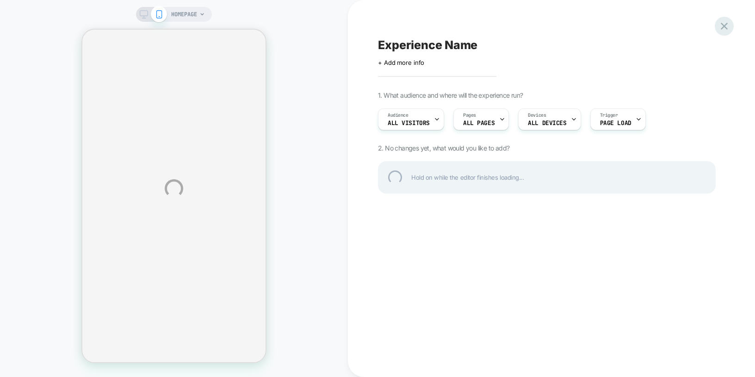
click at [724, 33] on div at bounding box center [724, 26] width 19 height 19
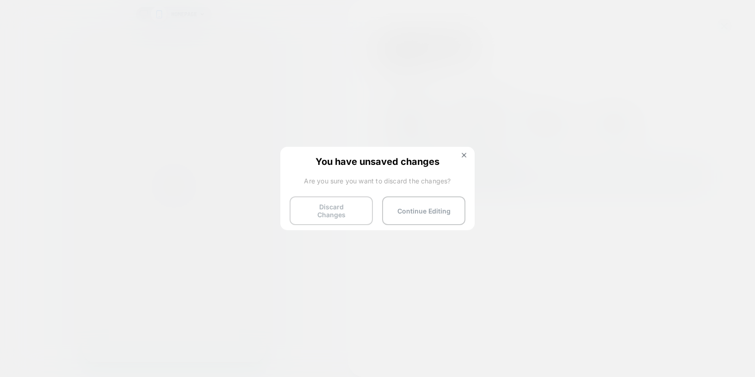
click at [339, 204] on button "Discard Changes" at bounding box center [331, 210] width 83 height 29
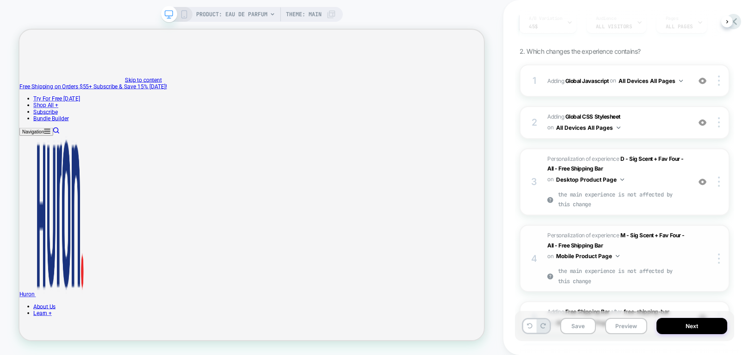
scroll to position [94, 0]
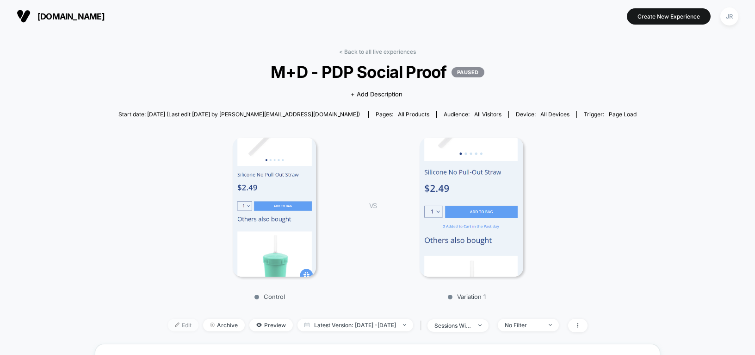
click at [173, 322] on span "Edit" at bounding box center [183, 324] width 31 height 12
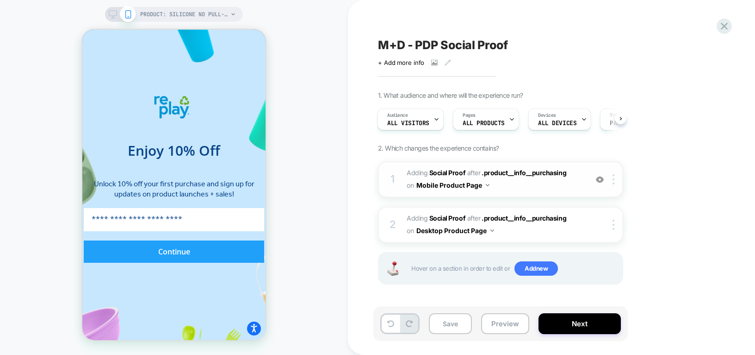
scroll to position [0, 321]
click at [551, 186] on span "#_loomi_addon_1756204454556 Adding Social Proof AFTER .product__info__purchasin…" at bounding box center [495, 179] width 176 height 25
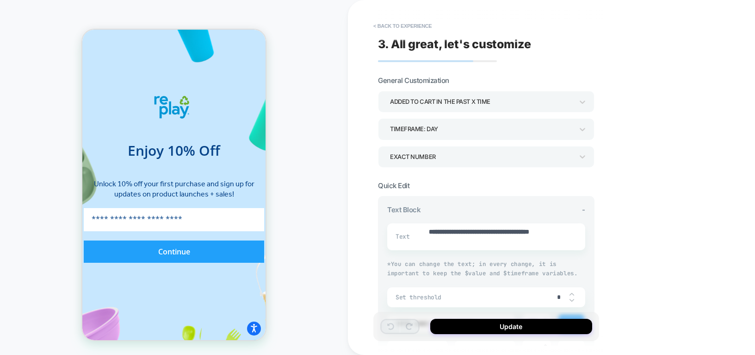
click at [537, 124] on div "TIMEFRAME: DAY" at bounding box center [481, 129] width 183 height 12
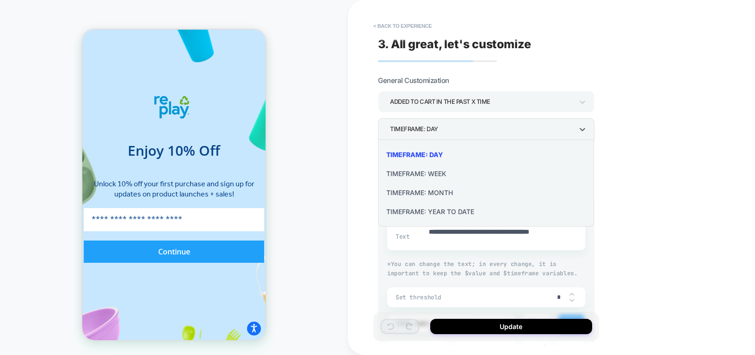
click at [513, 171] on div "TIMEFRAME: WEEK" at bounding box center [486, 173] width 209 height 19
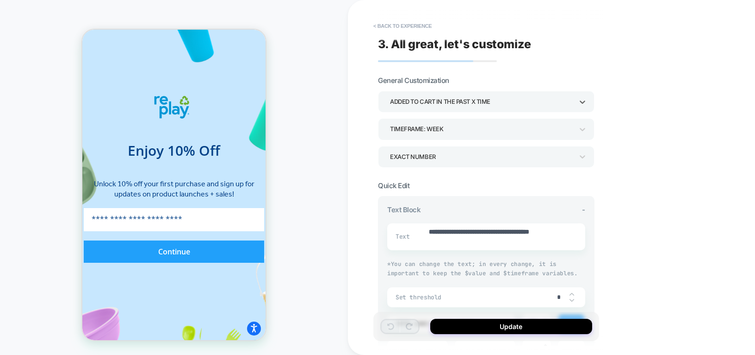
click at [482, 102] on div "Added to cart in the past x time" at bounding box center [481, 101] width 183 height 12
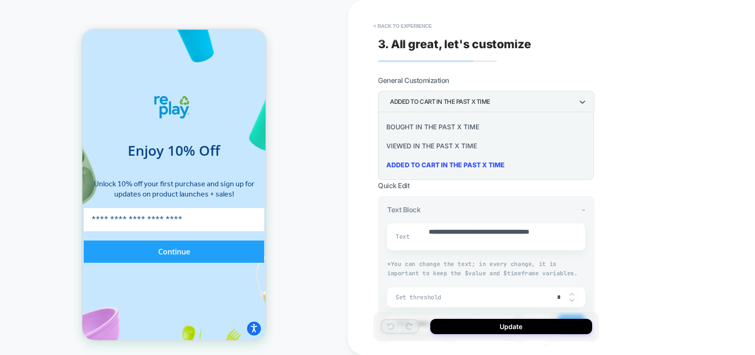
click at [621, 110] on div at bounding box center [377, 177] width 755 height 355
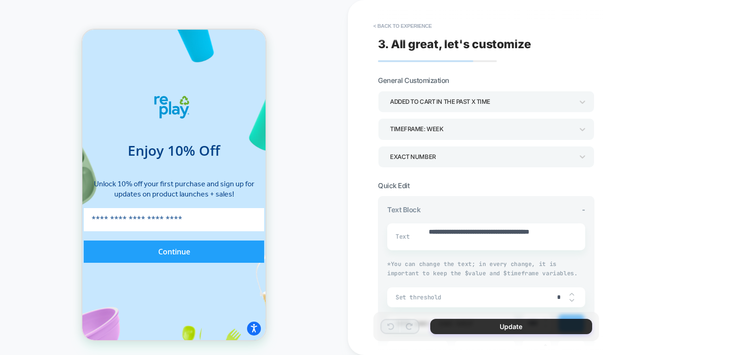
click at [455, 324] on button "Update" at bounding box center [511, 325] width 162 height 15
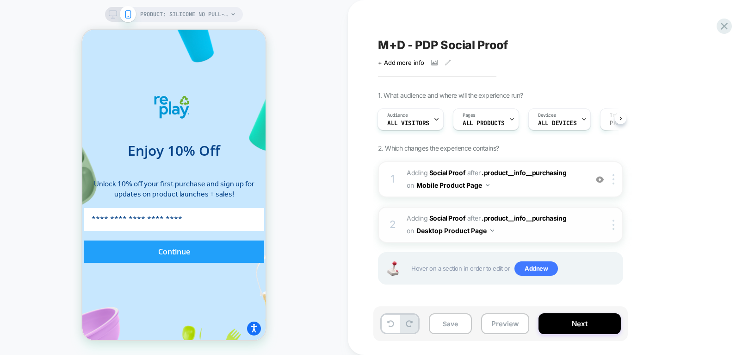
click at [519, 226] on span "#_loomi_addon_1756204972011 Adding Social Proof AFTER .product__info__purchasin…" at bounding box center [495, 224] width 176 height 25
click at [746, 0] on div at bounding box center [377, 0] width 755 height 0
click at [112, 11] on icon at bounding box center [113, 14] width 8 height 8
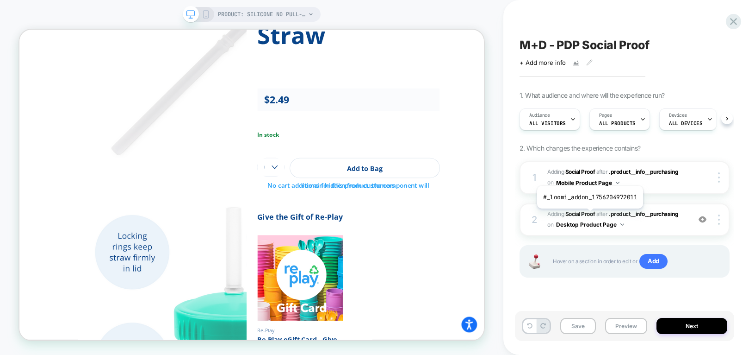
scroll to position [0, 0]
click at [641, 221] on span "#_loomi_addon_1756204972011 Adding Social Proof AFTER .product__info__purchasin…" at bounding box center [617, 220] width 138 height 22
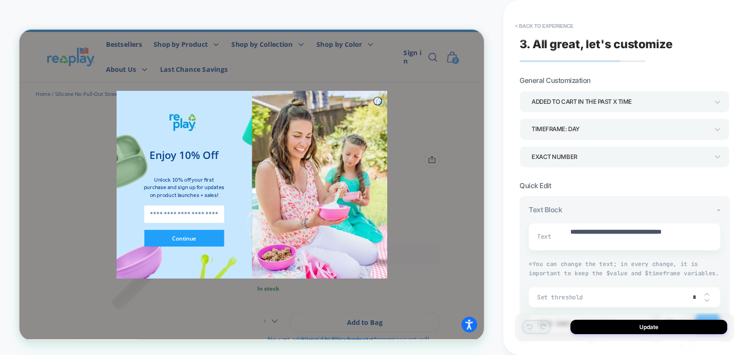
scroll to position [0, 1192]
click at [624, 125] on div "TIMEFRAME: DAY" at bounding box center [620, 129] width 177 height 12
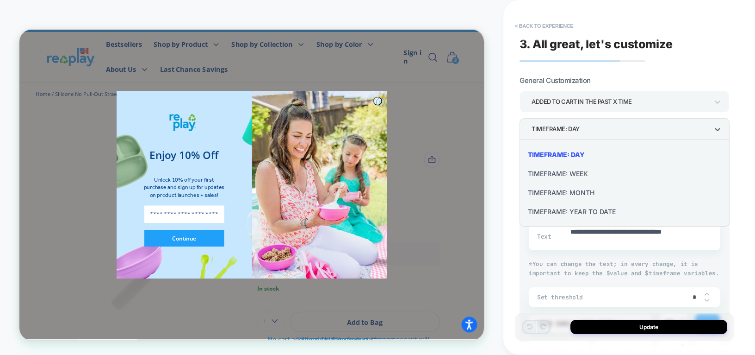
click at [600, 176] on div "TIMEFRAME: WEEK" at bounding box center [624, 173] width 203 height 19
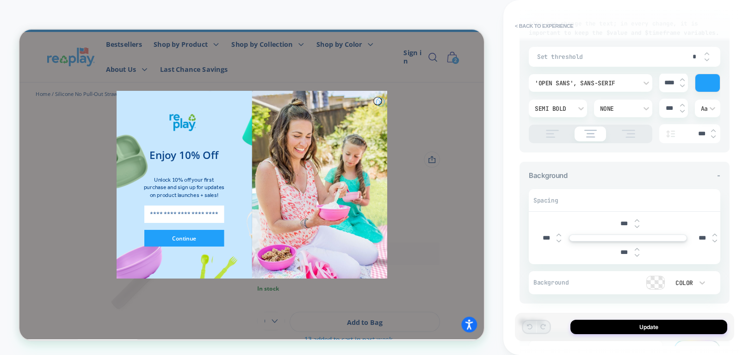
scroll to position [310, 0]
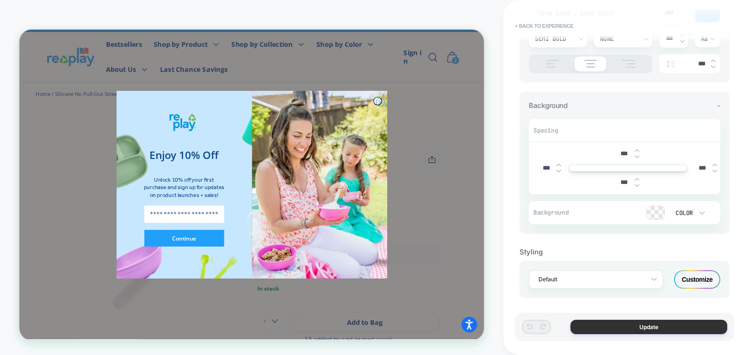
click at [579, 332] on button "Update" at bounding box center [649, 326] width 157 height 14
type textarea "*"
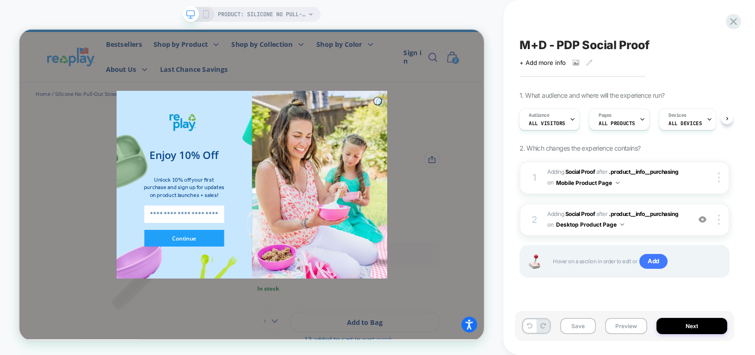
scroll to position [0, 1192]
click at [578, 322] on button "Save" at bounding box center [578, 325] width 36 height 16
click at [559, 118] on div "Audience All Visitors" at bounding box center [547, 119] width 55 height 21
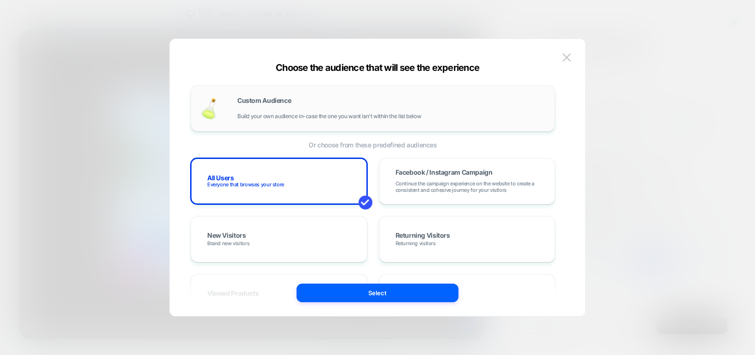
click at [327, 105] on div "Custom Audience Build your own audience in-case the one you want isn't within t…" at bounding box center [391, 108] width 308 height 22
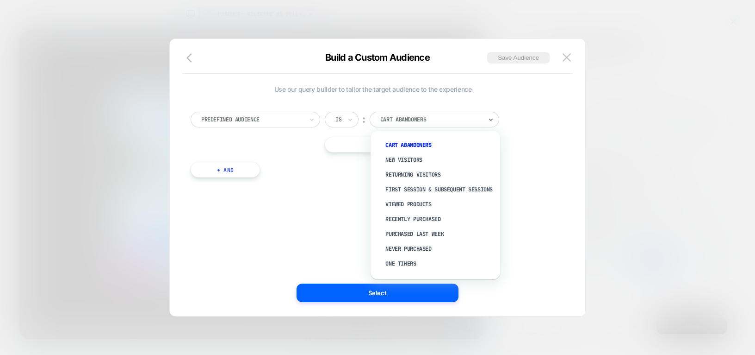
click at [406, 119] on div at bounding box center [431, 119] width 102 height 8
click at [413, 159] on div "New Visitors" at bounding box center [440, 159] width 120 height 15
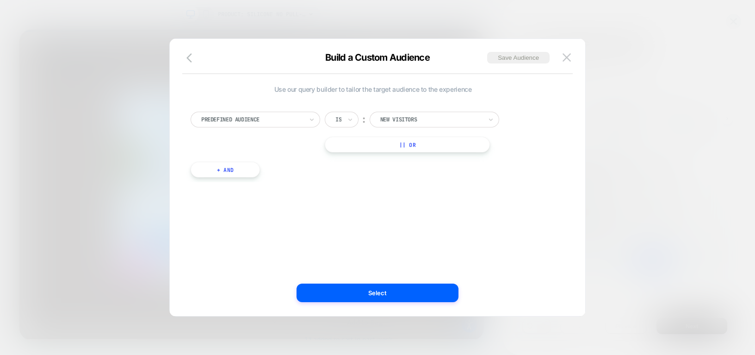
click at [420, 146] on button "|| Or" at bounding box center [407, 145] width 165 height 16
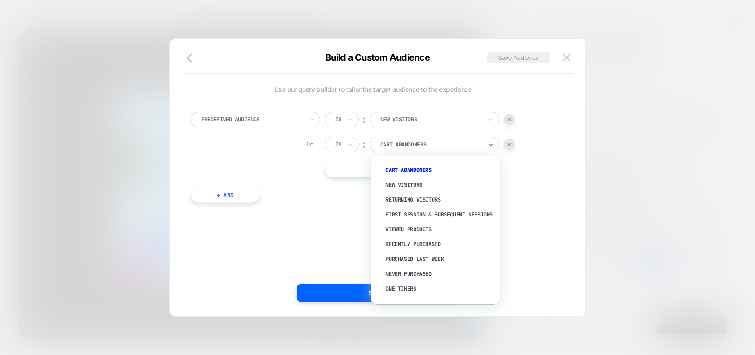
click at [411, 143] on div at bounding box center [431, 144] width 102 height 8
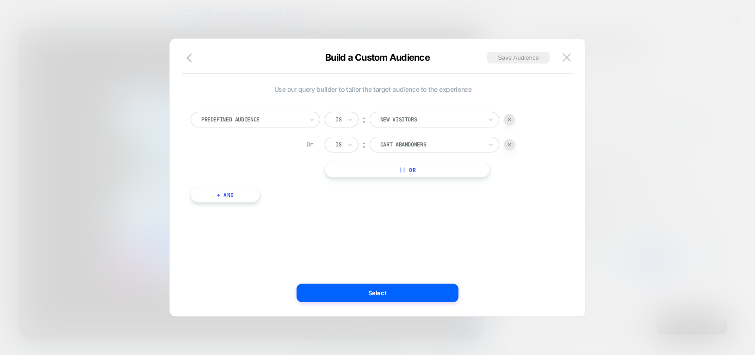
click at [297, 235] on div "Use our query builder to tailor the target audience to the experience Predefine…" at bounding box center [373, 177] width 388 height 240
click at [508, 145] on div at bounding box center [509, 144] width 11 height 11
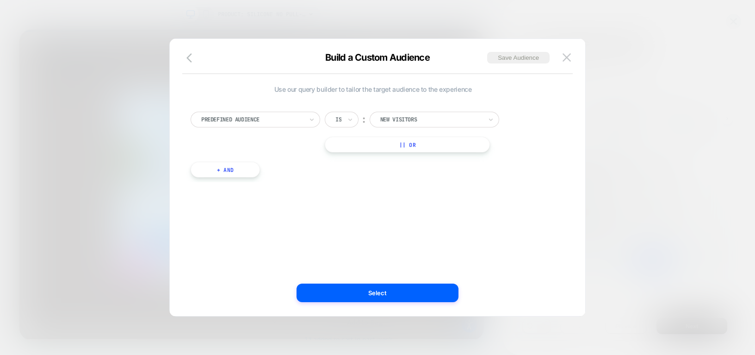
click at [241, 170] on button "+ And" at bounding box center [225, 170] width 69 height 16
click at [535, 177] on img at bounding box center [533, 179] width 4 height 4
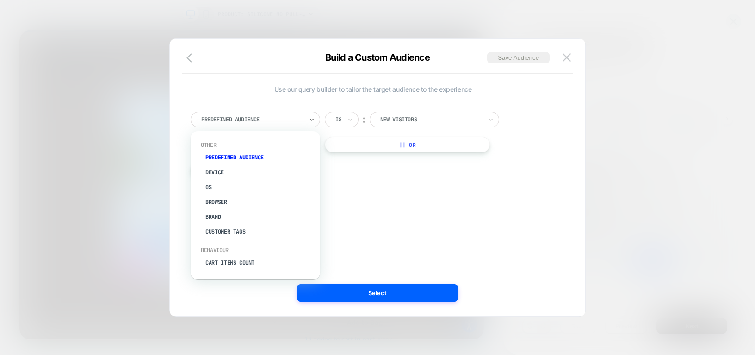
click at [296, 125] on div "Predefined Audience" at bounding box center [256, 120] width 130 height 16
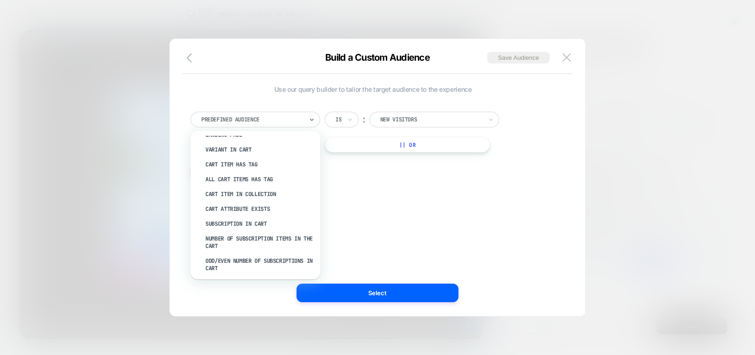
scroll to position [0, 1258]
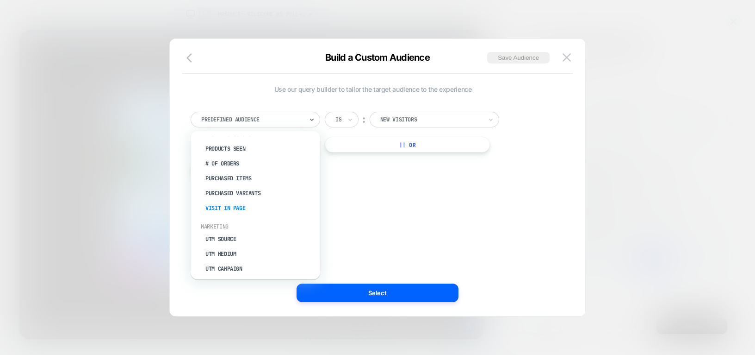
click at [240, 200] on div "Visit In Page" at bounding box center [260, 207] width 120 height 15
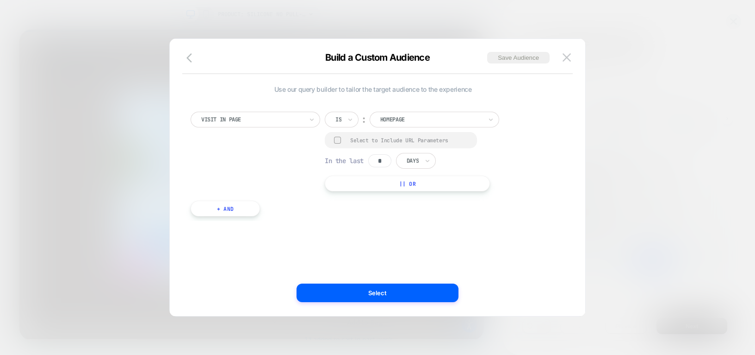
click at [411, 114] on div "Homepage" at bounding box center [432, 119] width 104 height 10
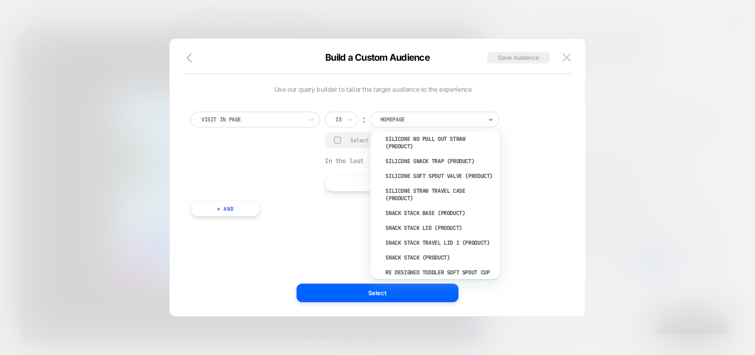
scroll to position [946, 0]
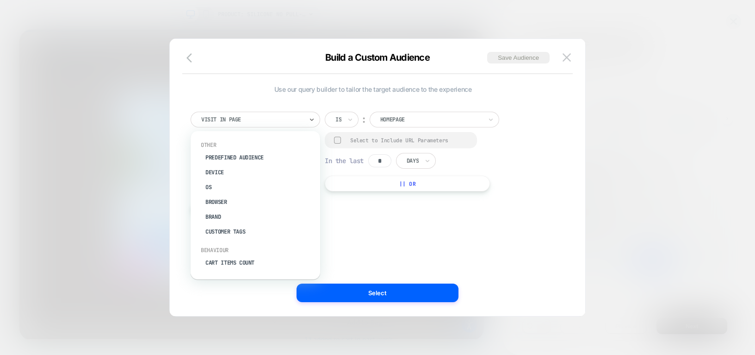
click at [292, 118] on div at bounding box center [252, 119] width 102 height 8
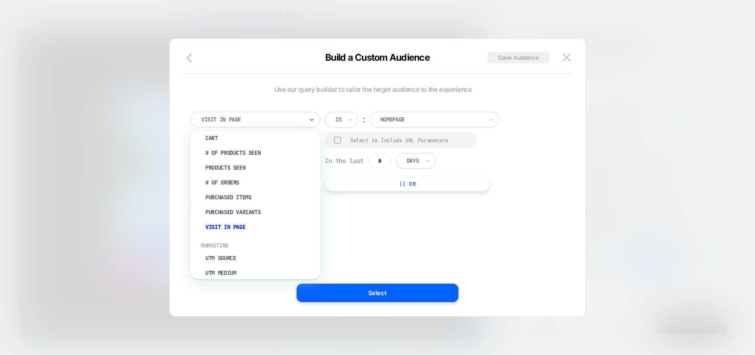
scroll to position [312, 0]
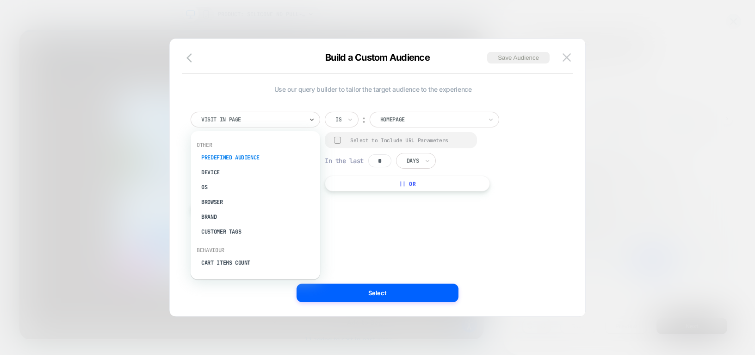
click at [248, 153] on div "Predefined Audience" at bounding box center [256, 157] width 120 height 15
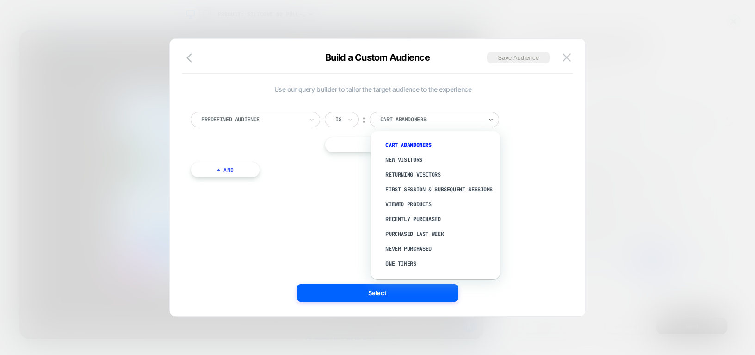
click at [395, 119] on div at bounding box center [431, 119] width 102 height 8
click at [410, 156] on div "New Visitors" at bounding box center [440, 159] width 120 height 15
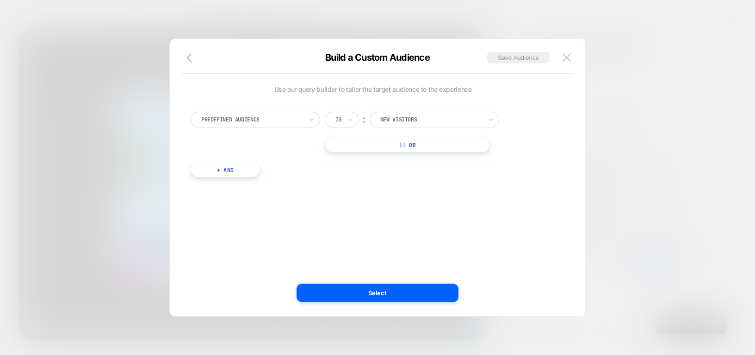
click at [427, 145] on button "|| Or" at bounding box center [407, 145] width 165 height 16
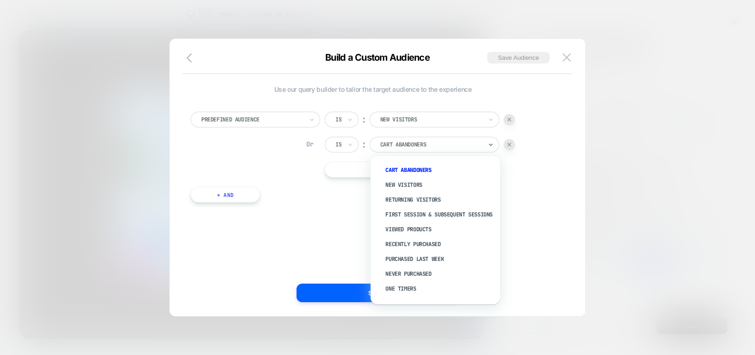
click at [427, 145] on div at bounding box center [431, 144] width 102 height 8
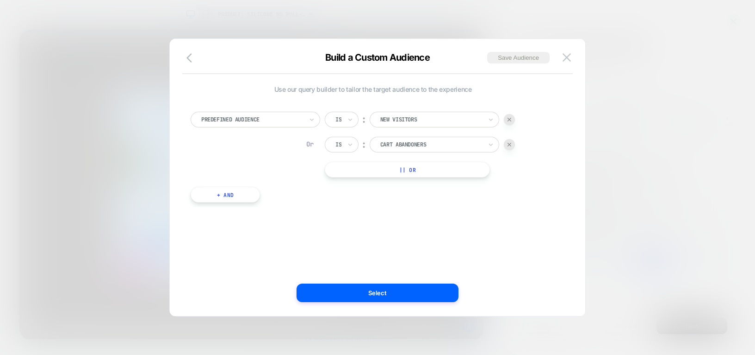
click at [320, 244] on div "Use our query builder to tailor the target audience to the experience Predefine…" at bounding box center [373, 177] width 388 height 240
click at [220, 196] on button "+ And" at bounding box center [225, 195] width 69 height 16
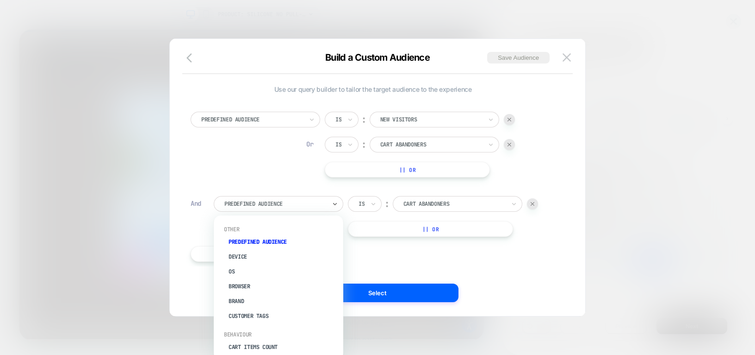
click at [317, 206] on div at bounding box center [275, 203] width 102 height 8
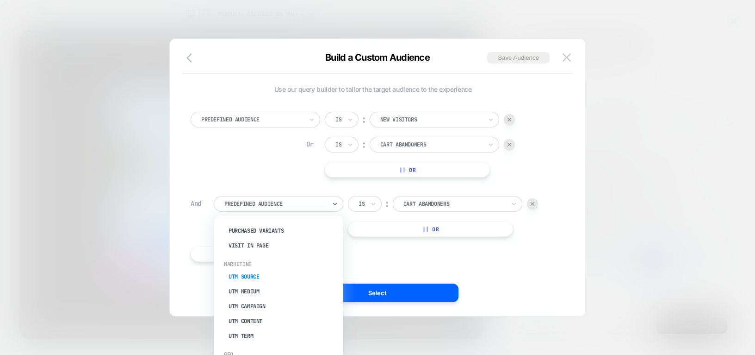
click at [261, 270] on div "UTM Source" at bounding box center [283, 276] width 120 height 15
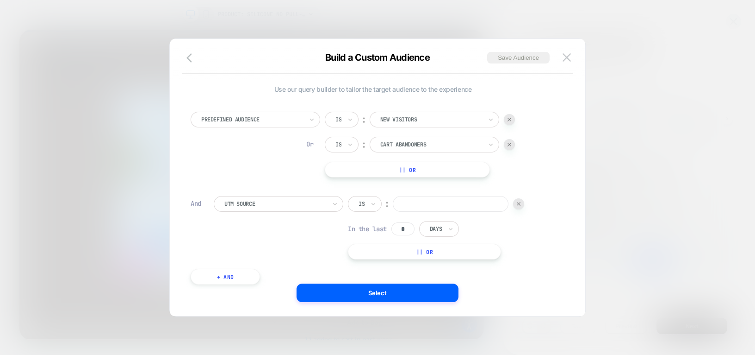
click at [463, 202] on input at bounding box center [451, 204] width 116 height 16
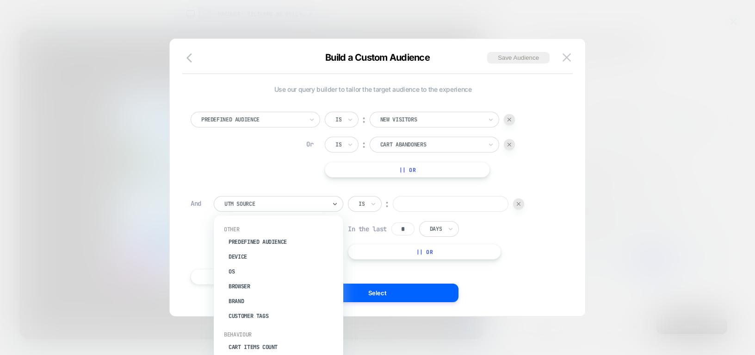
click at [326, 200] on div at bounding box center [275, 203] width 102 height 8
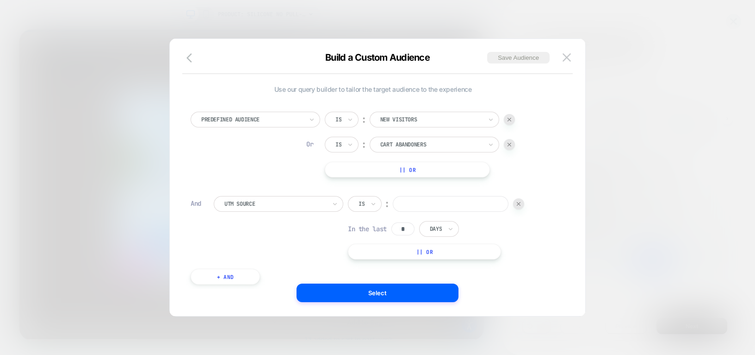
click at [233, 172] on div "Predefined Audience Is ︰ New Visitors Or Is ︰ Cart Abandoners || Or" at bounding box center [373, 145] width 365 height 66
click at [437, 205] on input at bounding box center [451, 204] width 116 height 16
type input "********"
click at [440, 206] on input "********" at bounding box center [451, 204] width 116 height 16
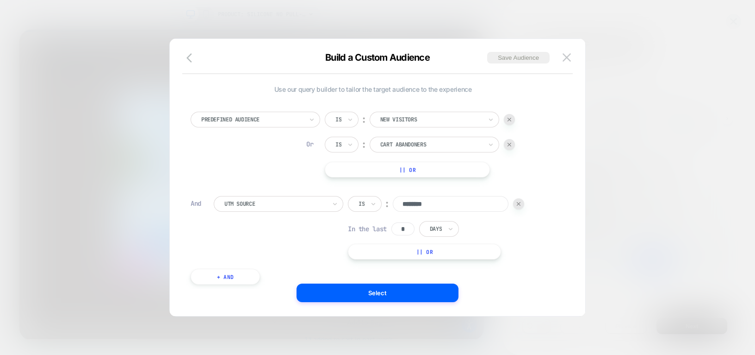
click at [440, 206] on input "********" at bounding box center [451, 204] width 116 height 16
type input "*"
type input "********"
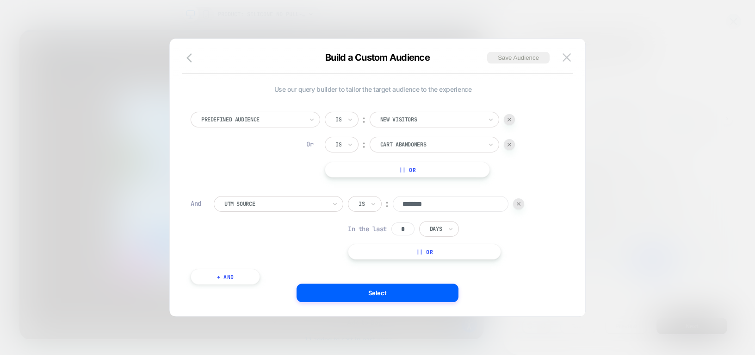
click at [413, 229] on input "*" at bounding box center [403, 228] width 23 height 13
click at [509, 141] on div at bounding box center [509, 144] width 11 height 11
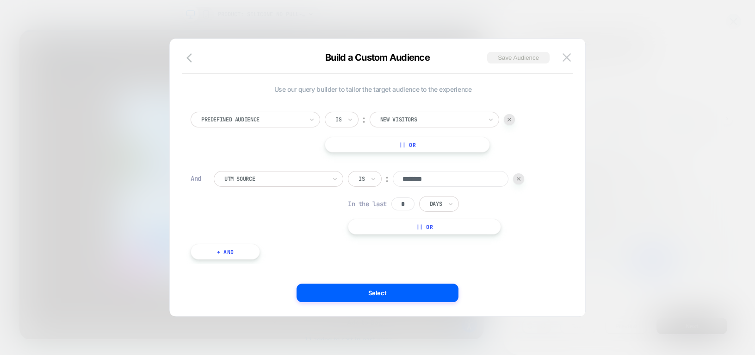
click at [529, 55] on button "Save Audience" at bounding box center [518, 58] width 62 height 12
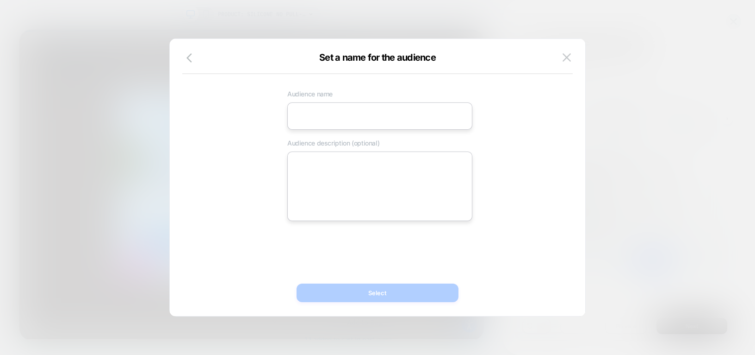
click at [345, 114] on input at bounding box center [379, 115] width 185 height 27
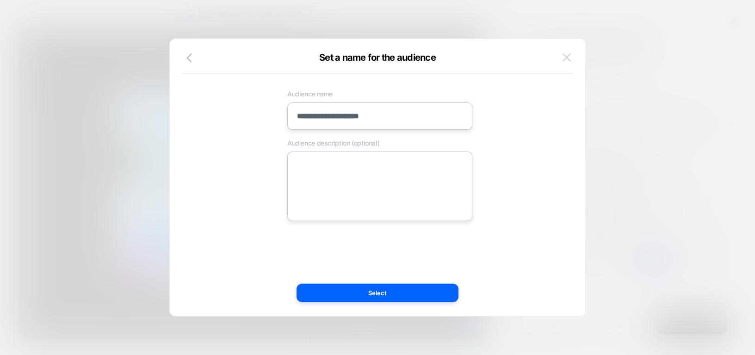
type input "**********"
click at [573, 60] on button at bounding box center [567, 57] width 14 height 14
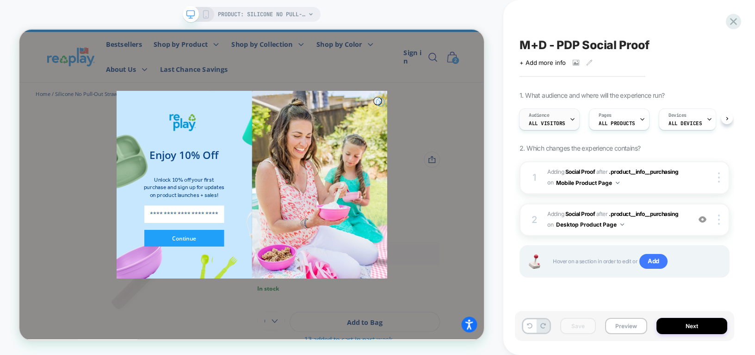
click at [560, 120] on span "All Visitors" at bounding box center [547, 123] width 37 height 6
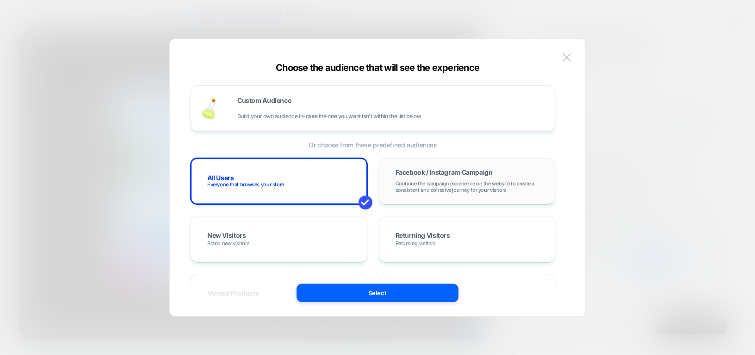
click at [417, 172] on span "Facebook / Instagram Campaign" at bounding box center [444, 172] width 97 height 6
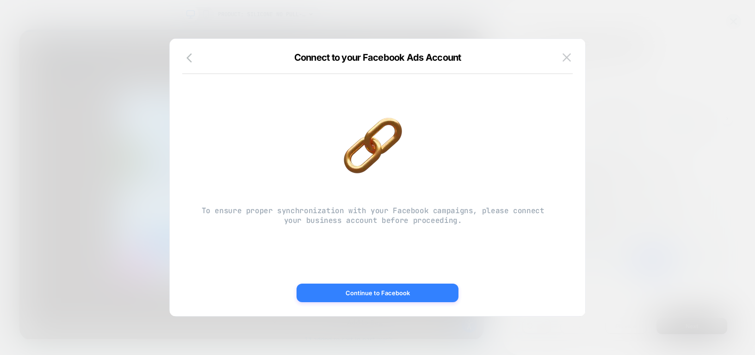
click at [349, 286] on button "Continue to Facebook" at bounding box center [378, 292] width 162 height 19
click at [182, 57] on div "Connect to your Facebook Ads Account" at bounding box center [378, 63] width 416 height 22
click at [188, 57] on icon "button" at bounding box center [192, 57] width 11 height 11
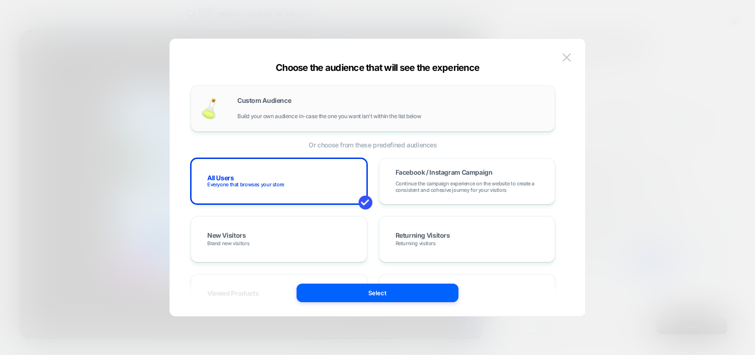
click at [286, 113] on span "Build your own audience in-case the one you want isn't within the list below" at bounding box center [329, 116] width 184 height 6
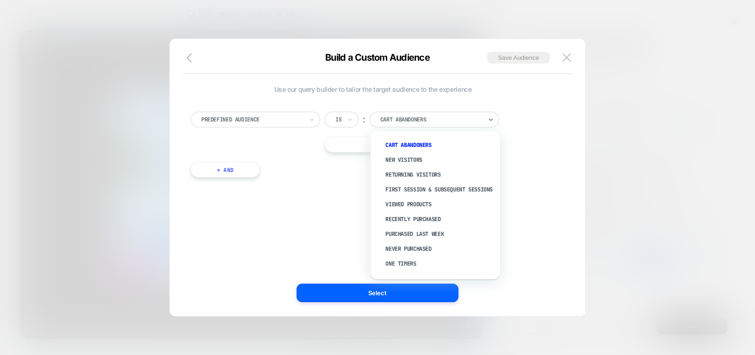
click at [393, 121] on div at bounding box center [431, 119] width 102 height 8
click at [399, 155] on div "New Visitors" at bounding box center [440, 159] width 120 height 15
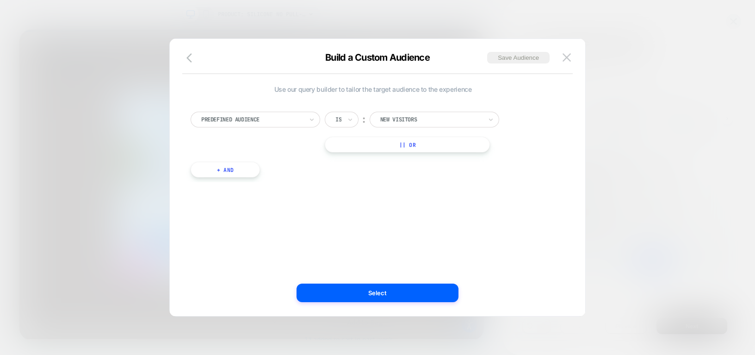
click at [233, 165] on button "+ And" at bounding box center [225, 170] width 69 height 16
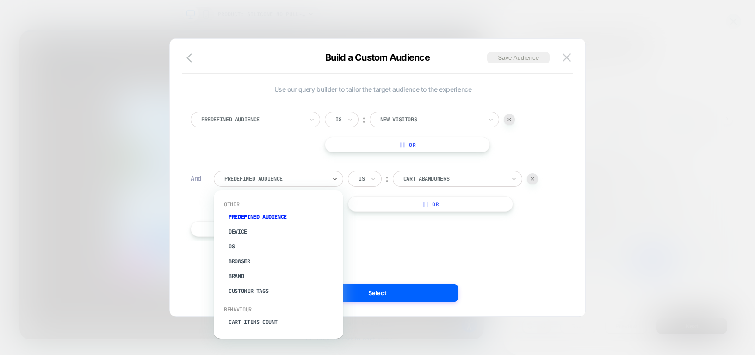
click at [279, 179] on div at bounding box center [275, 178] width 102 height 8
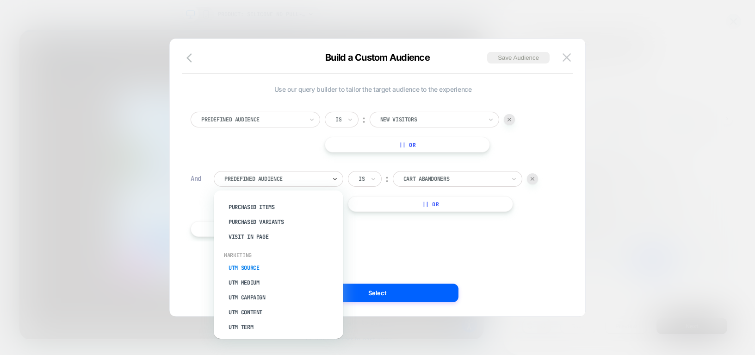
click at [259, 260] on div "UTM Source" at bounding box center [283, 267] width 120 height 15
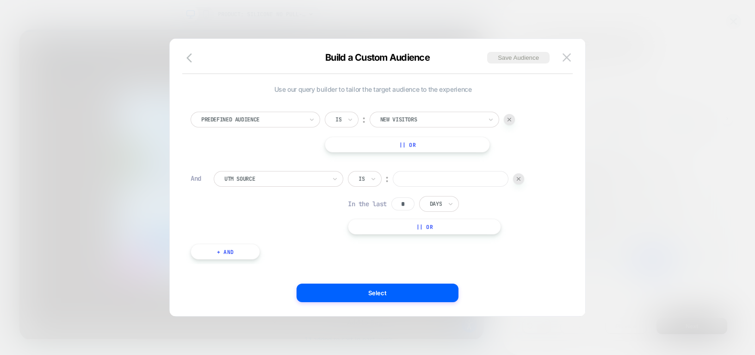
click at [426, 180] on input at bounding box center [451, 179] width 116 height 16
type input "********"
click at [519, 177] on img at bounding box center [519, 179] width 4 height 4
click at [438, 142] on button "|| Or" at bounding box center [407, 145] width 165 height 16
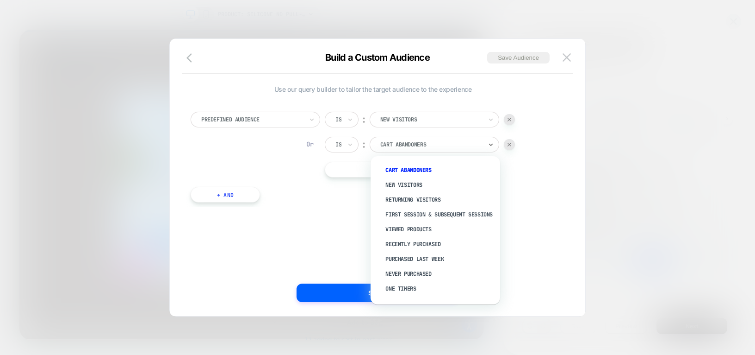
click at [438, 142] on div at bounding box center [431, 144] width 102 height 8
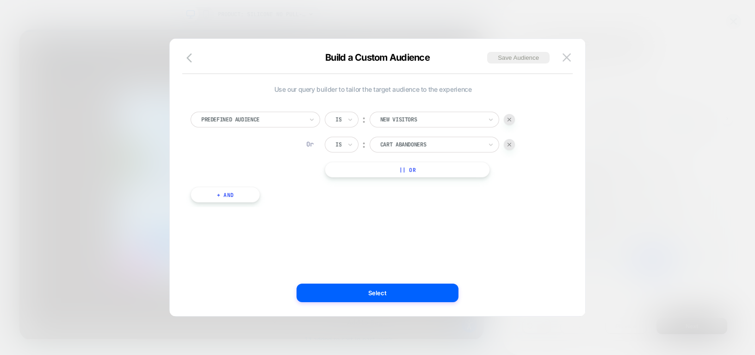
click at [537, 195] on div "Predefined Audience Is ︰ New Visitors Or Is ︰ Cart Abandoners || Or + And" at bounding box center [373, 152] width 374 height 109
click at [567, 58] on img at bounding box center [567, 57] width 8 height 8
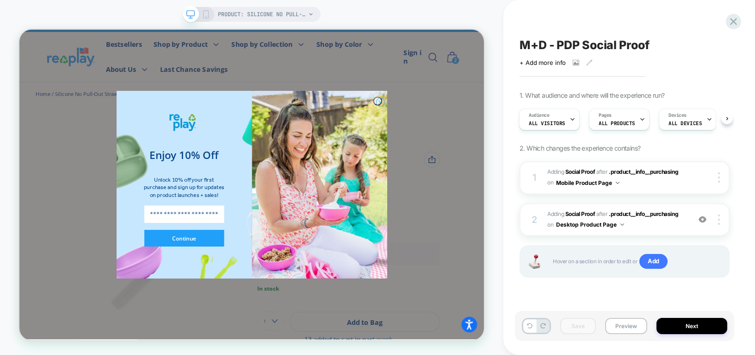
scroll to position [0, 1778]
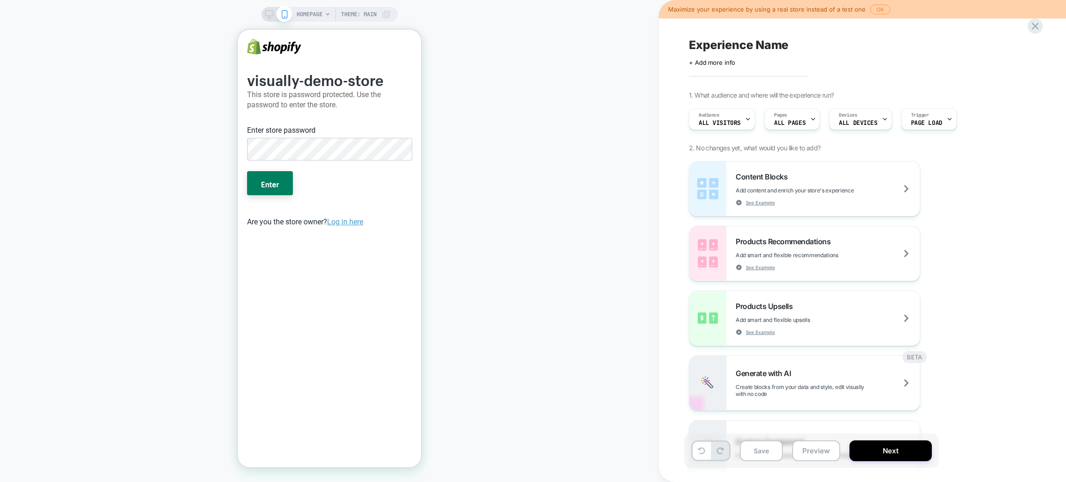
click at [1030, 16] on div "Maximize your experience by using a real store instead of a test one OK" at bounding box center [862, 9] width 407 height 19
click at [1037, 23] on icon at bounding box center [1035, 26] width 12 height 12
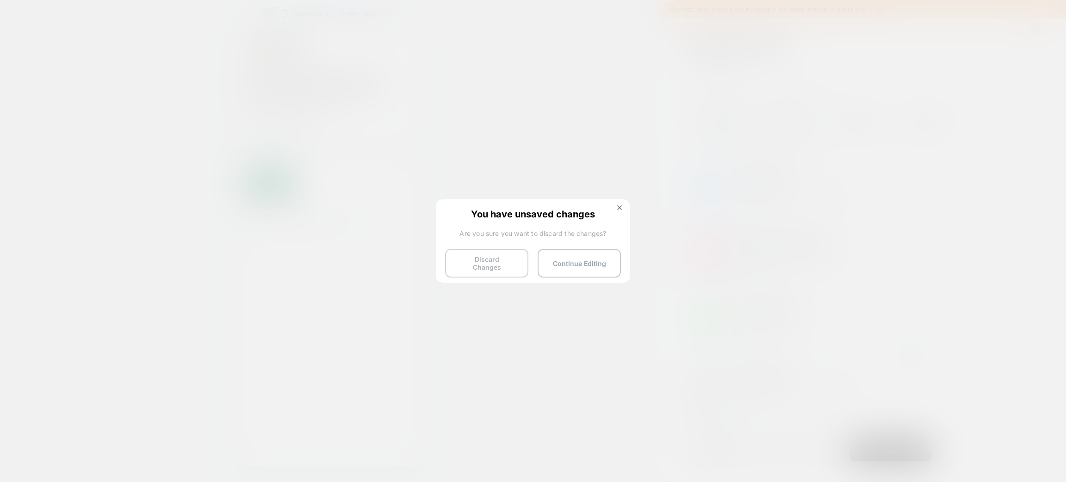
click at [492, 258] on button "Discard Changes" at bounding box center [486, 263] width 83 height 29
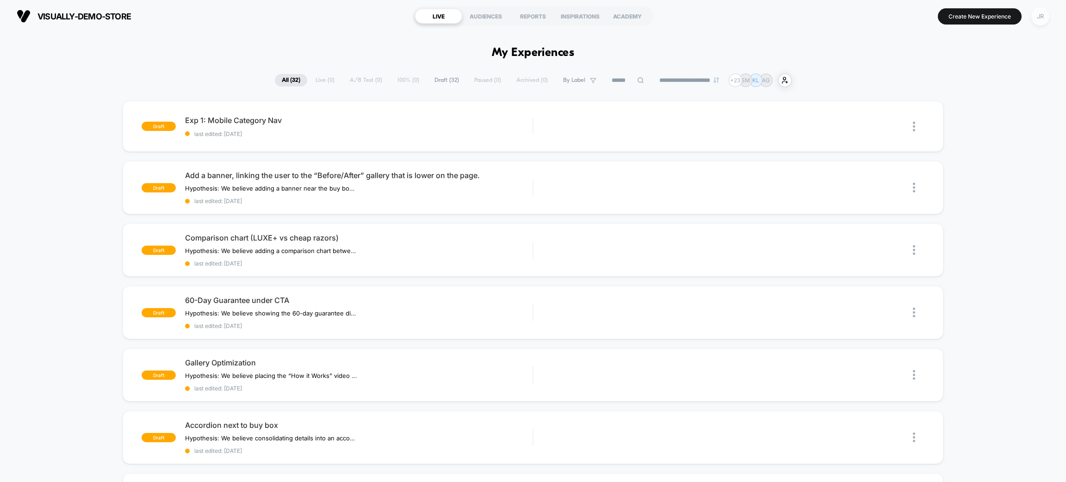
click at [1043, 19] on div "JR" at bounding box center [1041, 16] width 18 height 18
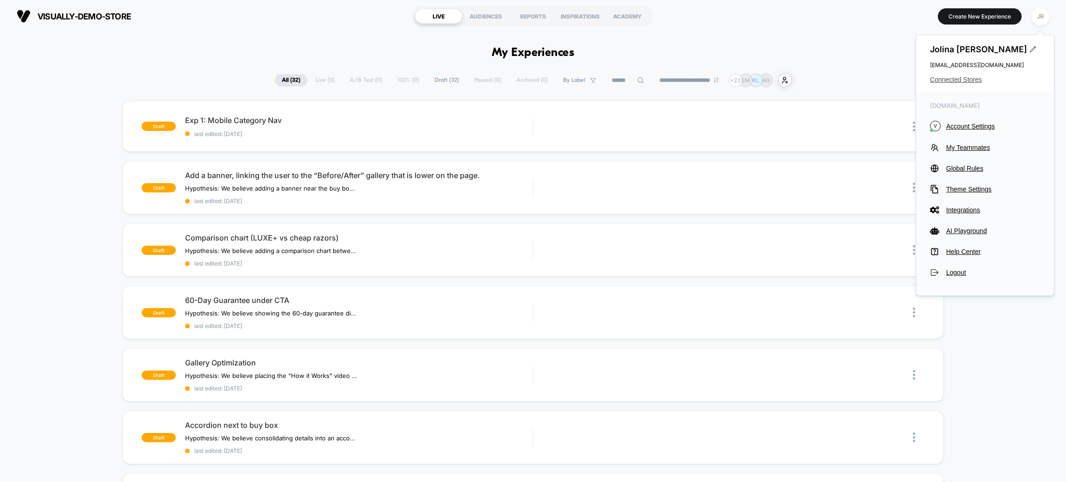
click at [973, 80] on span "Connected Stores" at bounding box center [985, 79] width 110 height 7
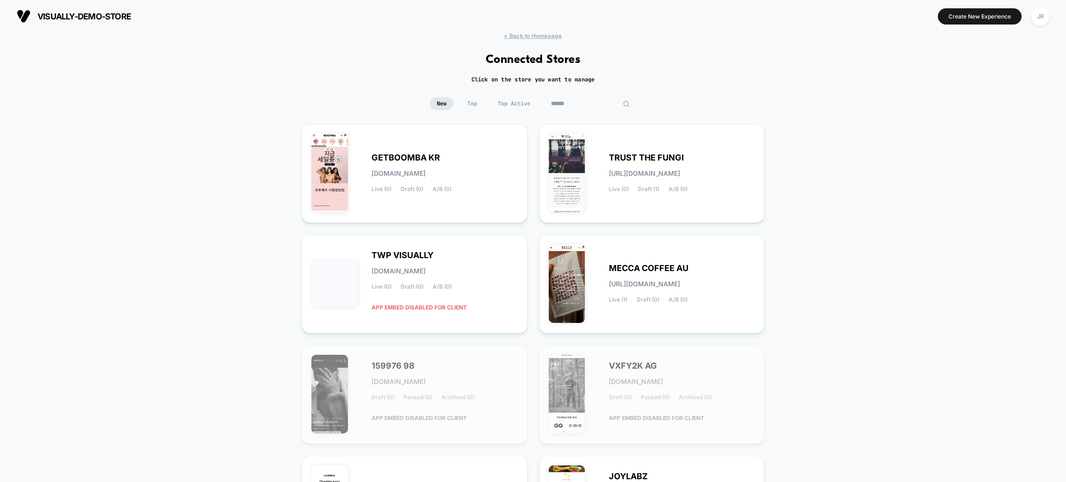
click at [590, 106] on input at bounding box center [590, 103] width 93 height 13
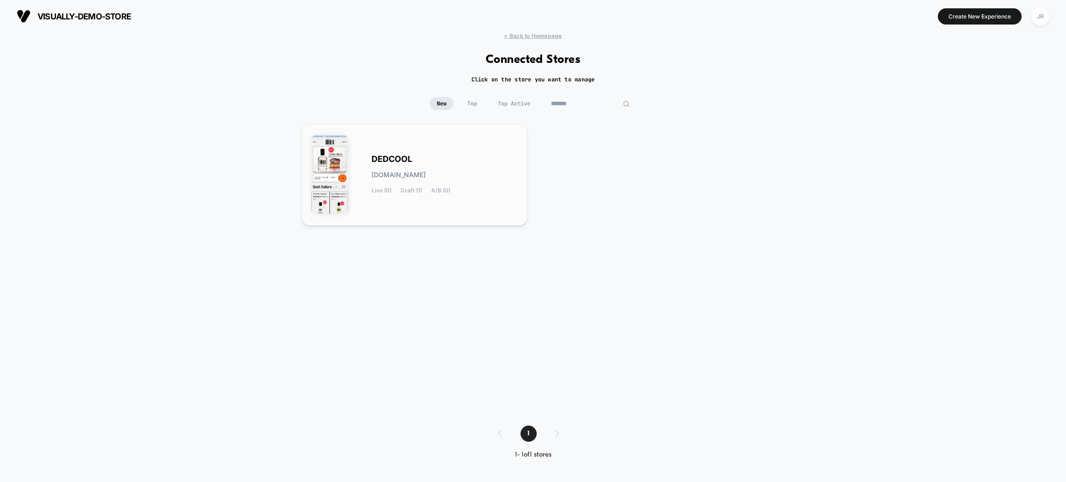
type input "*******"
click at [498, 138] on div "DEDCOOL [DOMAIN_NAME] Live (0) Draft (1) A/B (0)" at bounding box center [414, 175] width 206 height 82
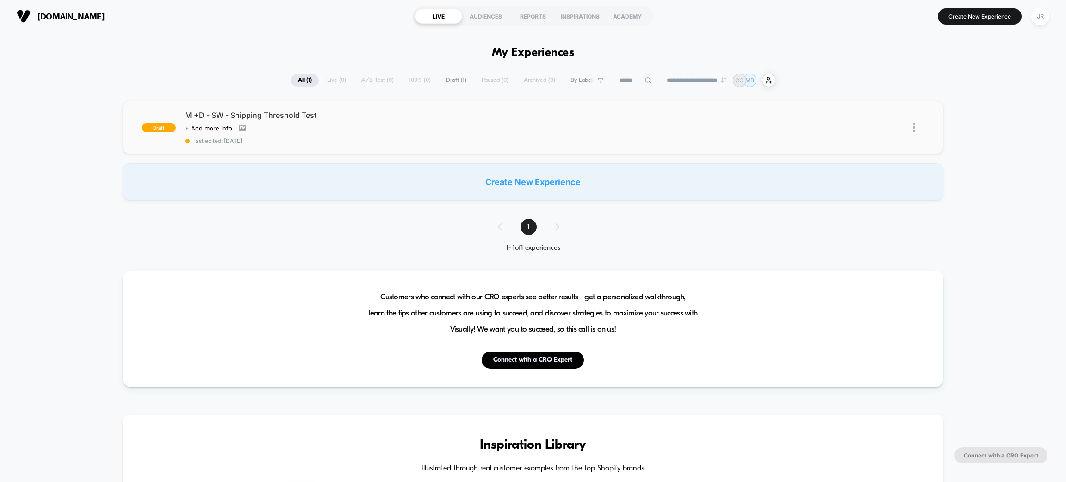
click at [442, 124] on div "M +D - SW - Shipping Threshold Test Click to view images Click to edit experien…" at bounding box center [359, 128] width 348 height 34
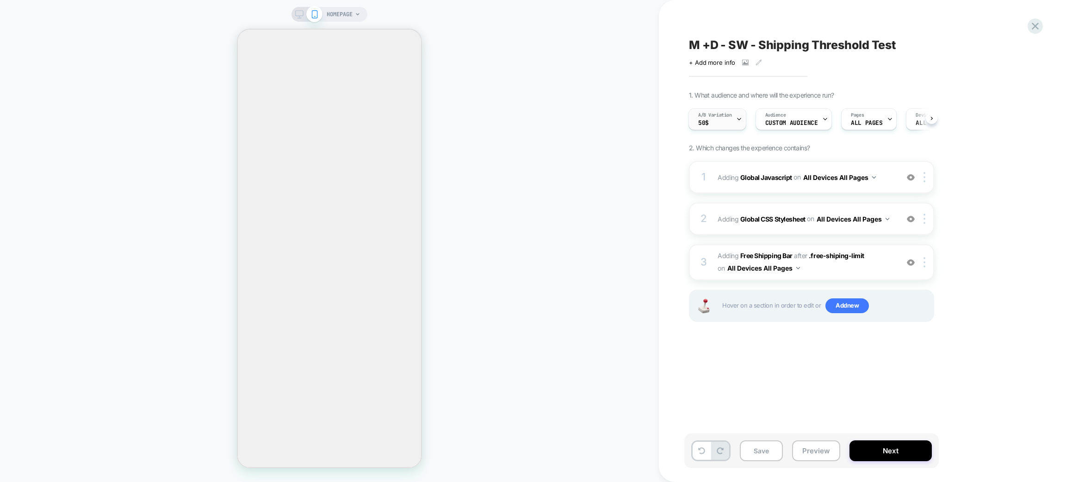
click at [733, 124] on div "A/B Variation 50$" at bounding box center [715, 119] width 52 height 21
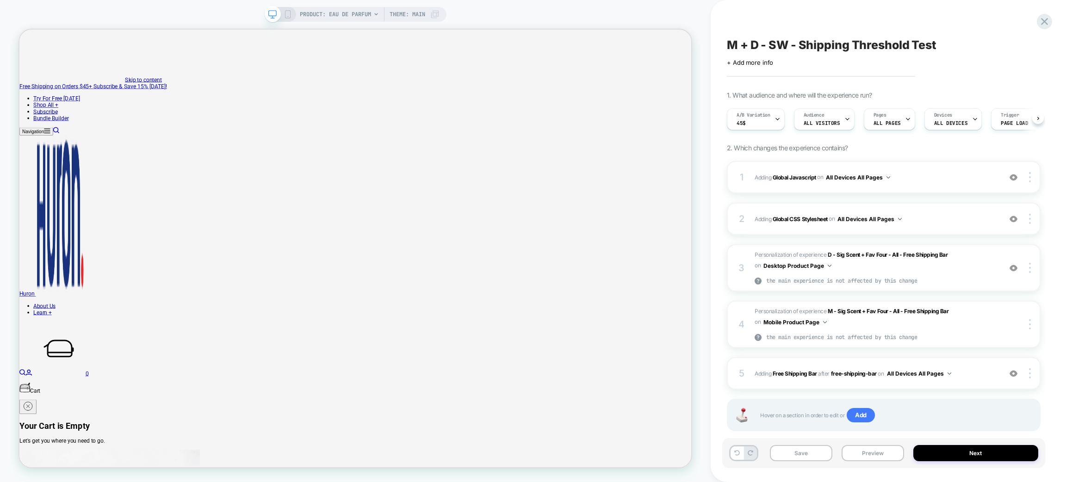
scroll to position [0, 0]
click at [750, 119] on div "A/B Variation 45$" at bounding box center [753, 119] width 52 height 21
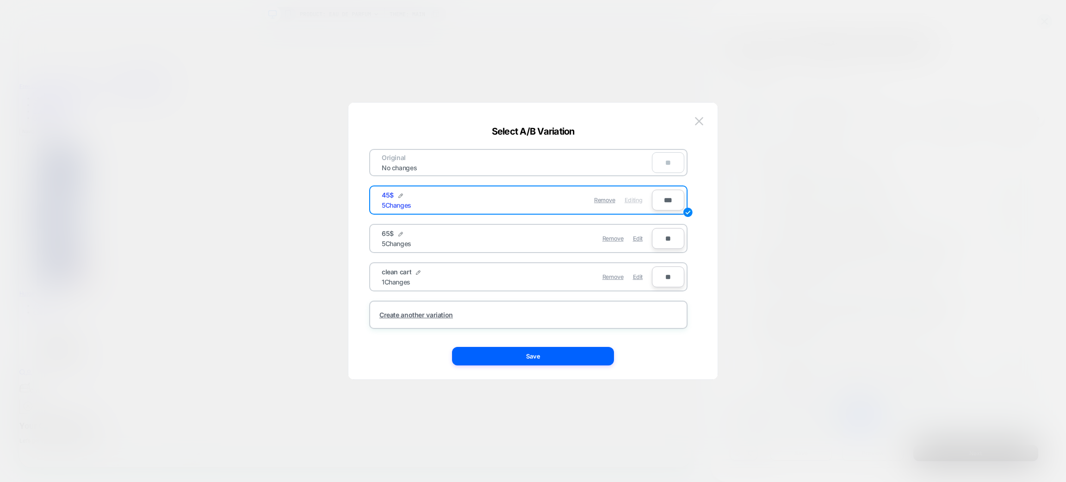
click at [511, 268] on div "clean cart 1 Changes" at bounding box center [449, 277] width 135 height 18
click at [483, 278] on div "clean cart 1 Changes" at bounding box center [449, 277] width 135 height 18
click at [635, 274] on span "Edit" at bounding box center [638, 277] width 10 height 7
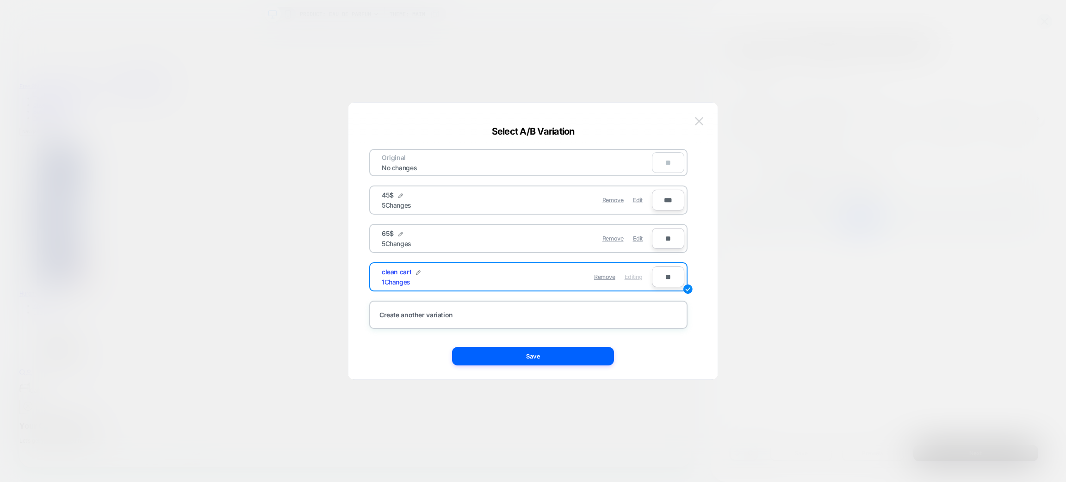
click at [699, 125] on button at bounding box center [699, 121] width 14 height 14
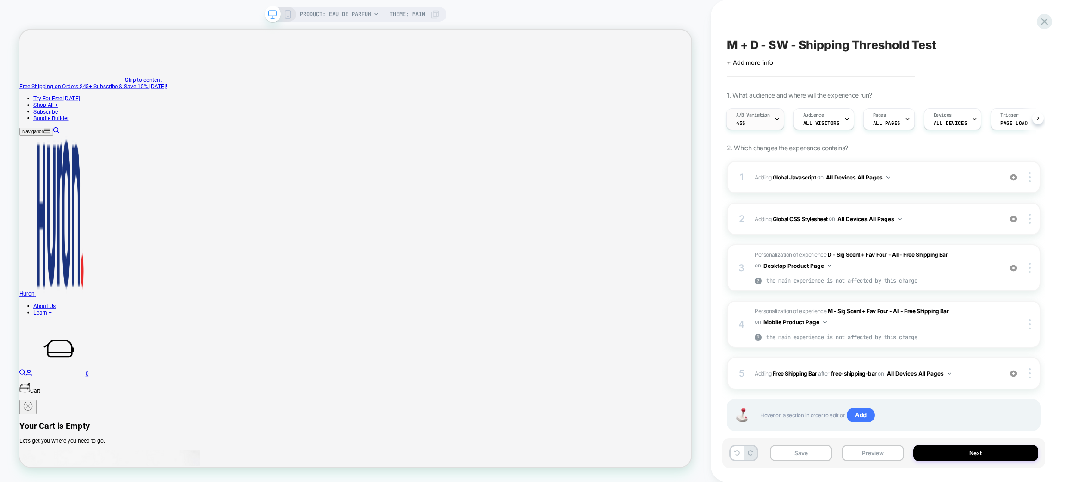
click at [778, 124] on div at bounding box center [777, 119] width 6 height 21
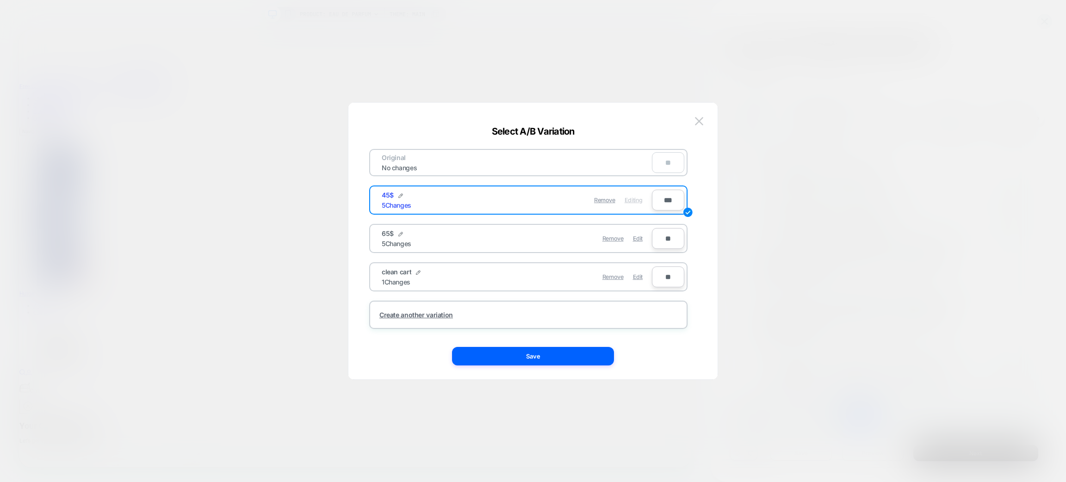
click at [774, 94] on div at bounding box center [533, 241] width 1066 height 482
